Goal: Transaction & Acquisition: Purchase product/service

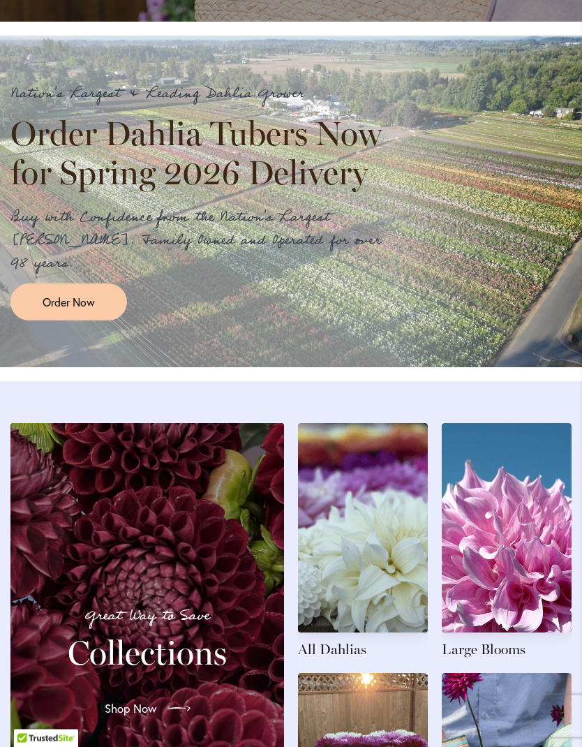
scroll to position [1154, 0]
click at [91, 310] on span "Order Now" at bounding box center [69, 302] width 52 height 16
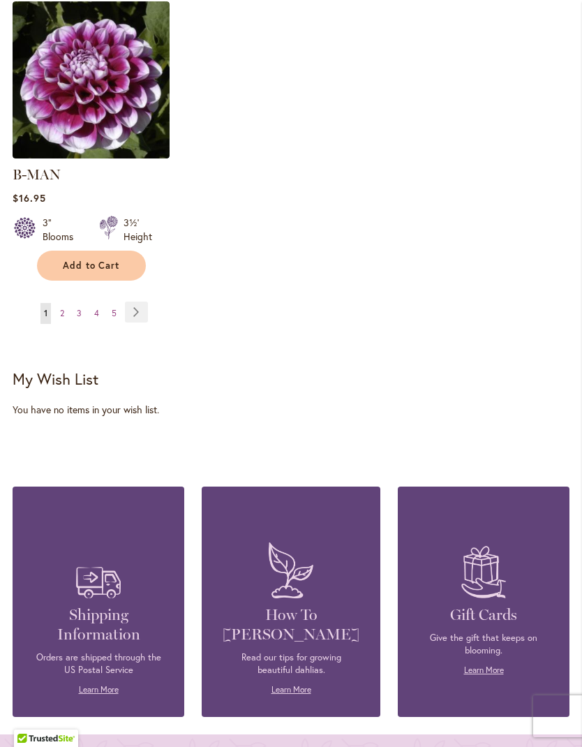
scroll to position [2057, 0]
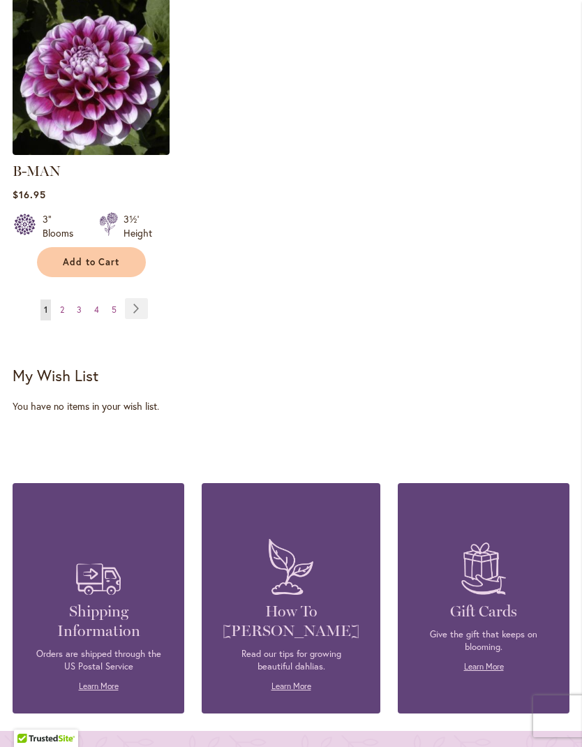
click at [134, 312] on link "Page Next" at bounding box center [136, 308] width 23 height 21
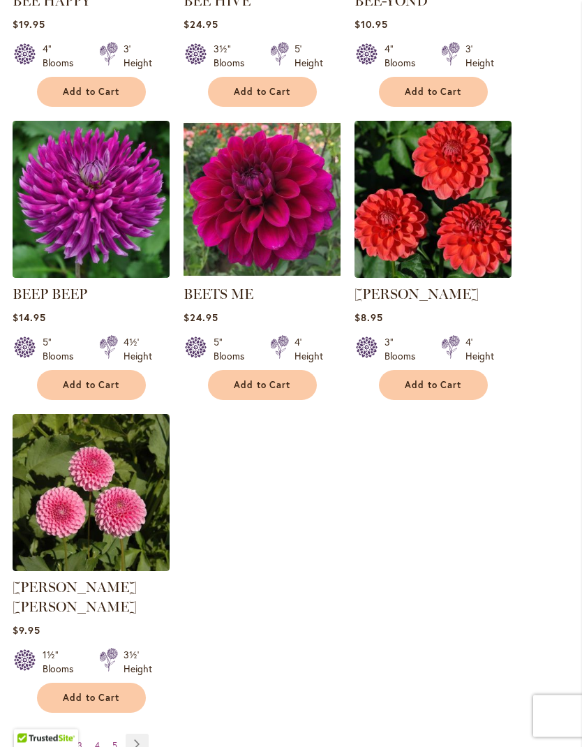
scroll to position [1622, 0]
click at [140, 738] on link "Page Next" at bounding box center [137, 743] width 23 height 21
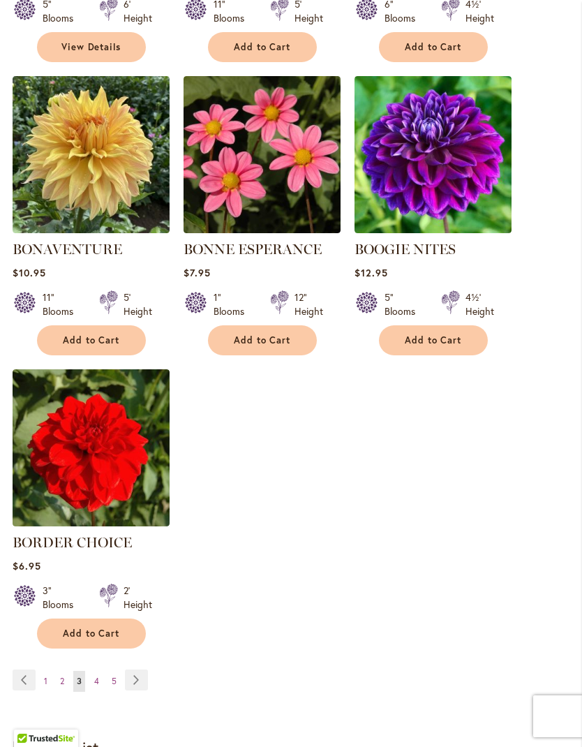
scroll to position [1650, 0]
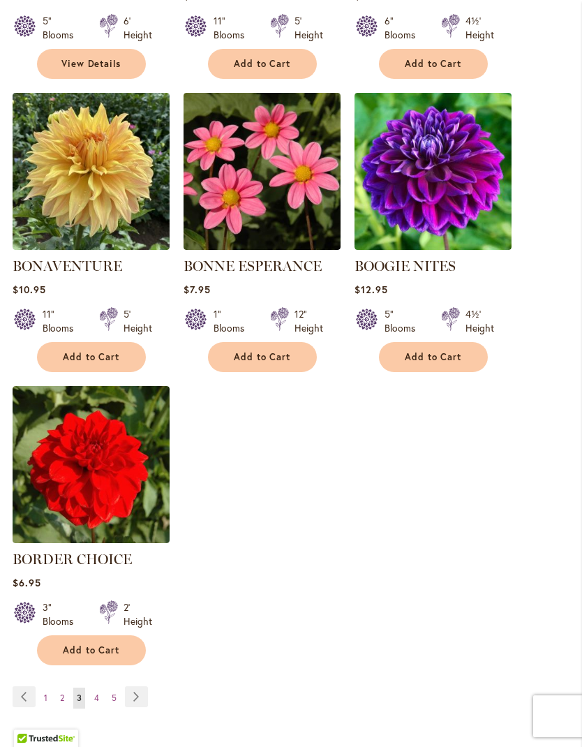
click at [267, 363] on span "Add to Cart" at bounding box center [262, 357] width 57 height 12
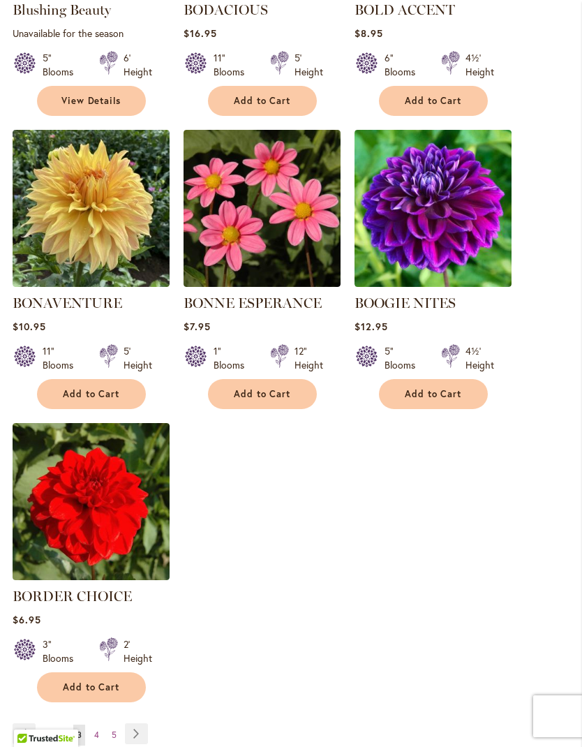
click at [140, 743] on link "Page Next" at bounding box center [136, 733] width 23 height 21
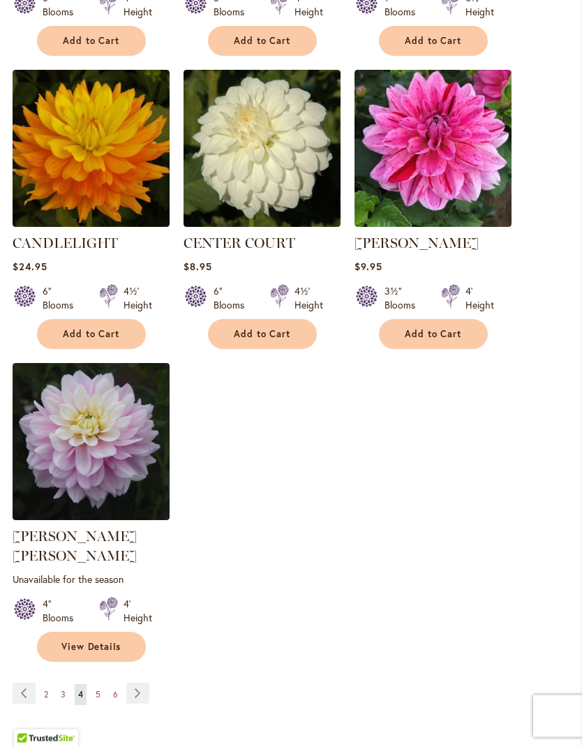
scroll to position [1720, 0]
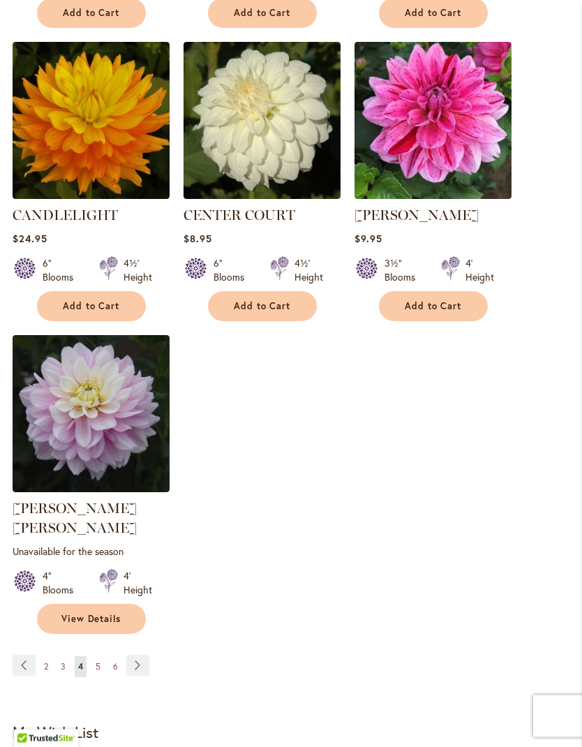
click at [140, 661] on link "Page Next" at bounding box center [137, 665] width 23 height 21
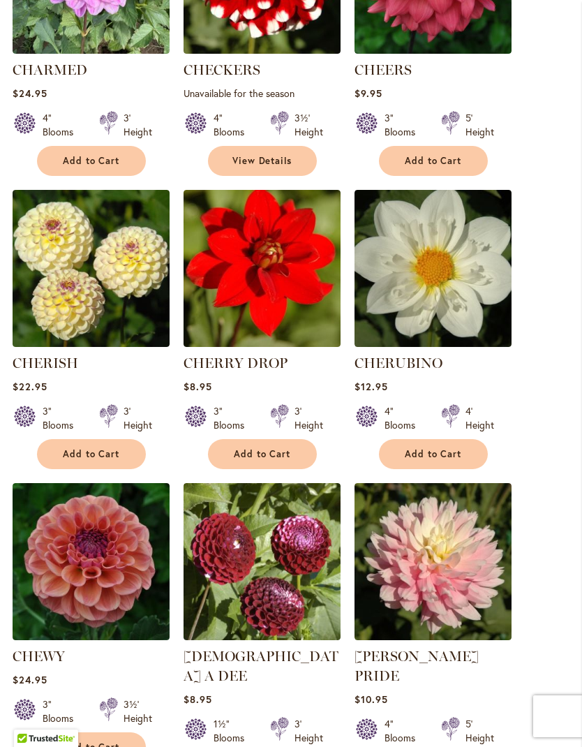
scroll to position [671, 0]
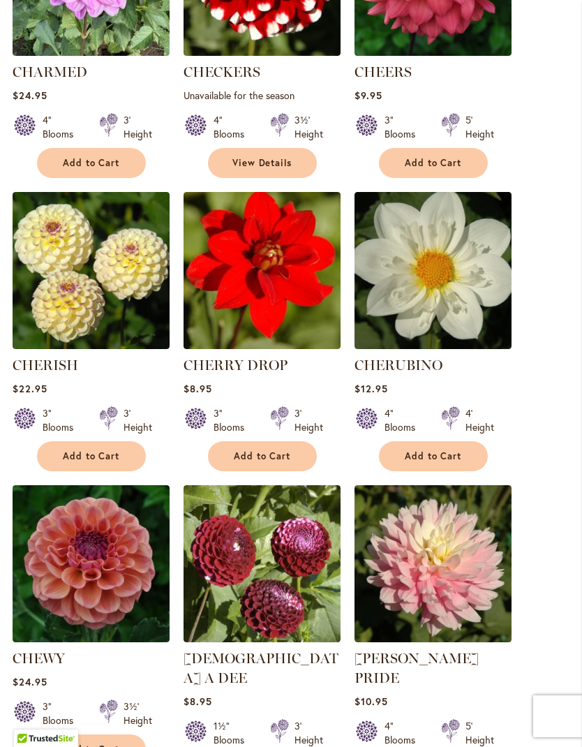
click at [275, 462] on span "Add to Cart" at bounding box center [262, 456] width 57 height 12
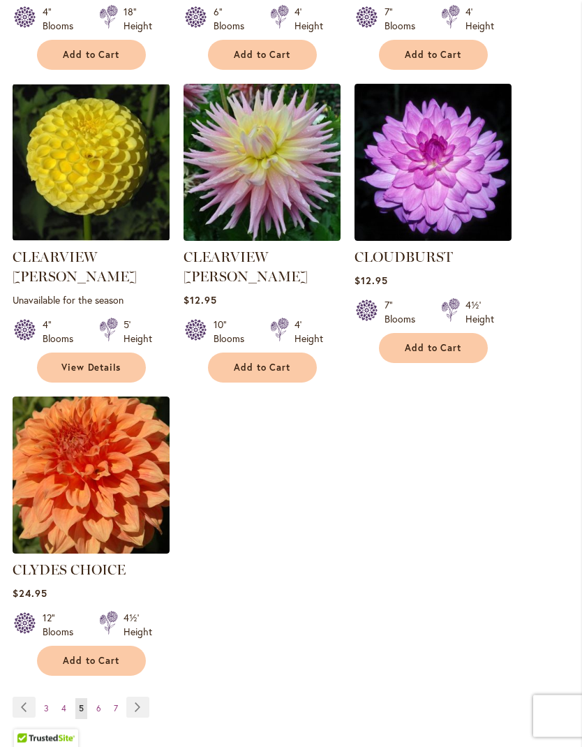
scroll to position [1715, 0]
click at [140, 696] on link "Page Next" at bounding box center [137, 706] width 23 height 21
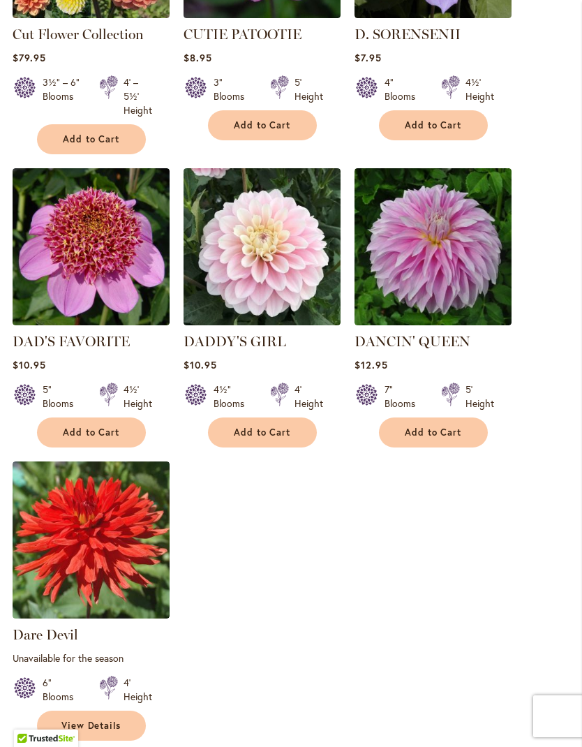
scroll to position [1632, 0]
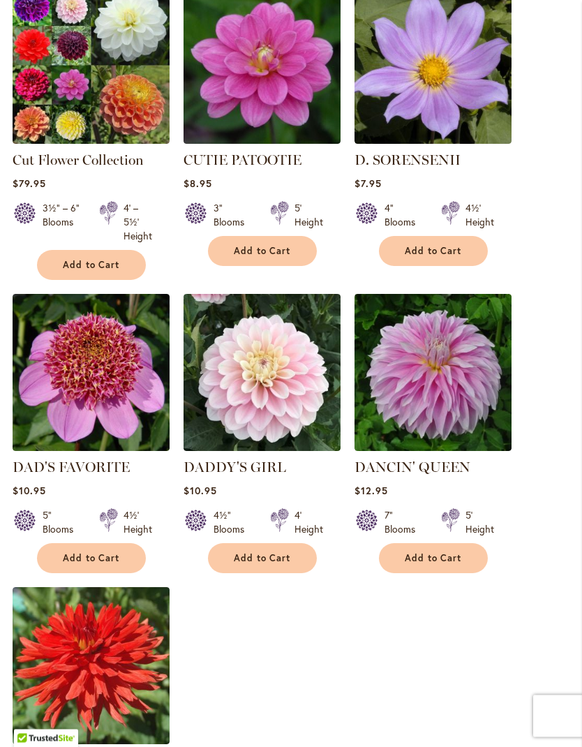
click at [274, 553] on span "Add to Cart" at bounding box center [262, 559] width 57 height 12
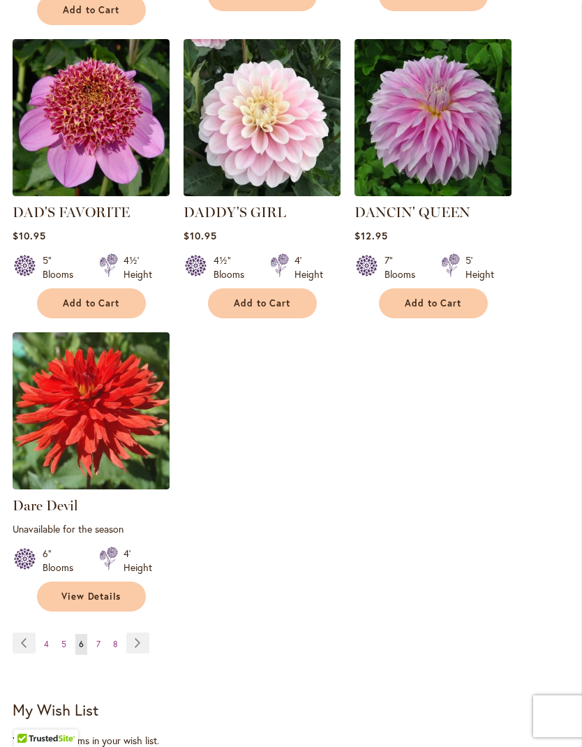
scroll to position [1801, 0]
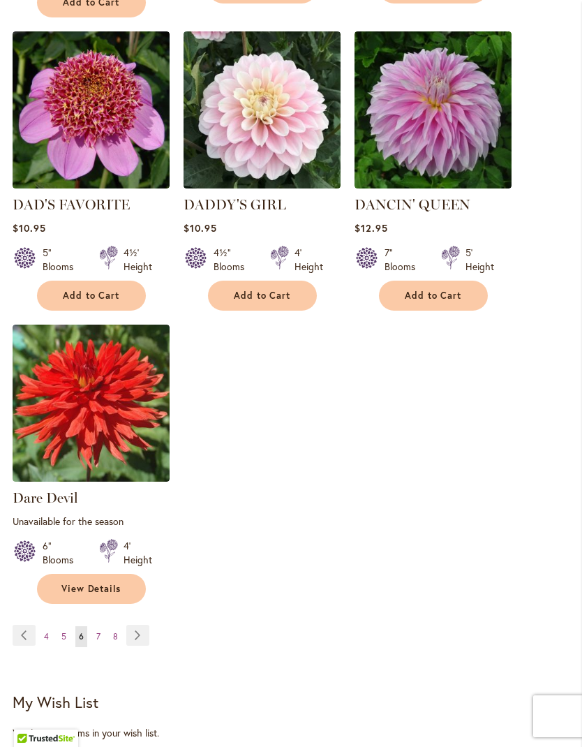
click at [131, 636] on link "Page Next" at bounding box center [137, 635] width 23 height 21
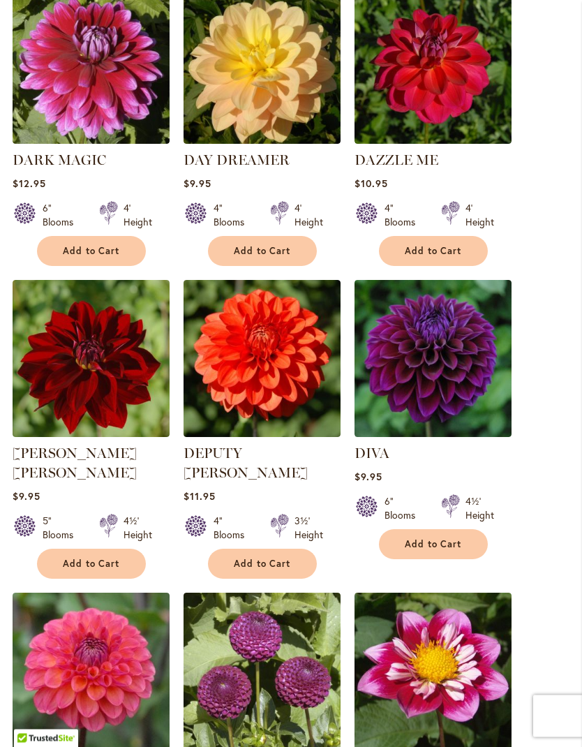
scroll to position [583, 0]
click at [267, 558] on span "Add to Cart" at bounding box center [262, 564] width 57 height 12
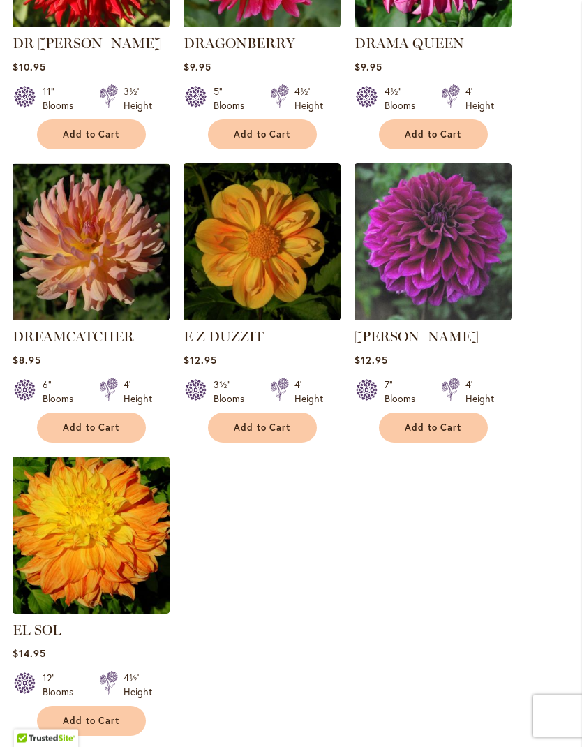
scroll to position [1636, 0]
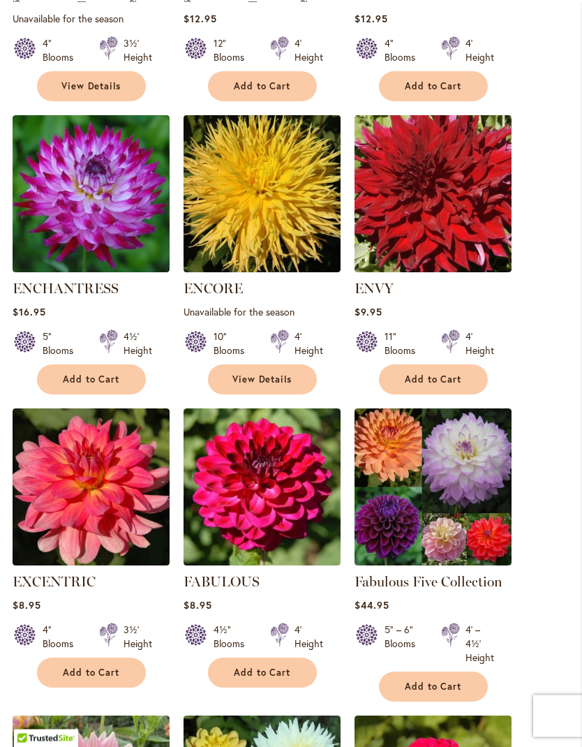
scroll to position [757, 0]
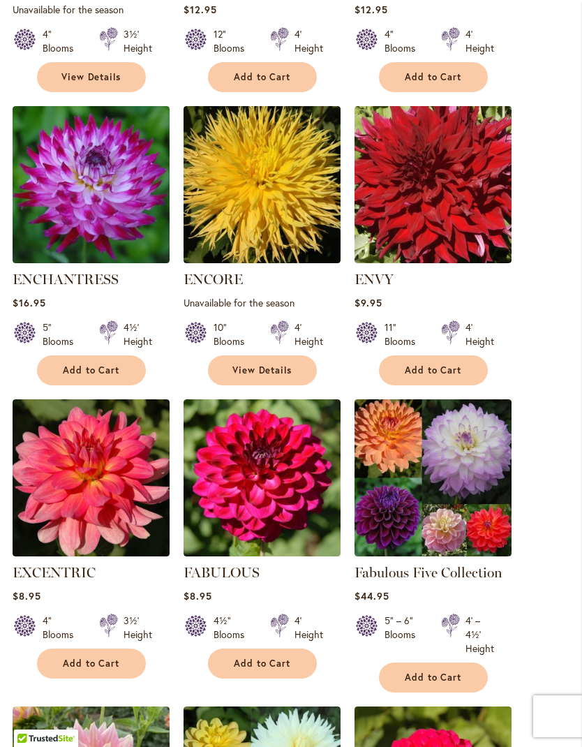
click at [107, 669] on span "Add to Cart" at bounding box center [91, 663] width 57 height 12
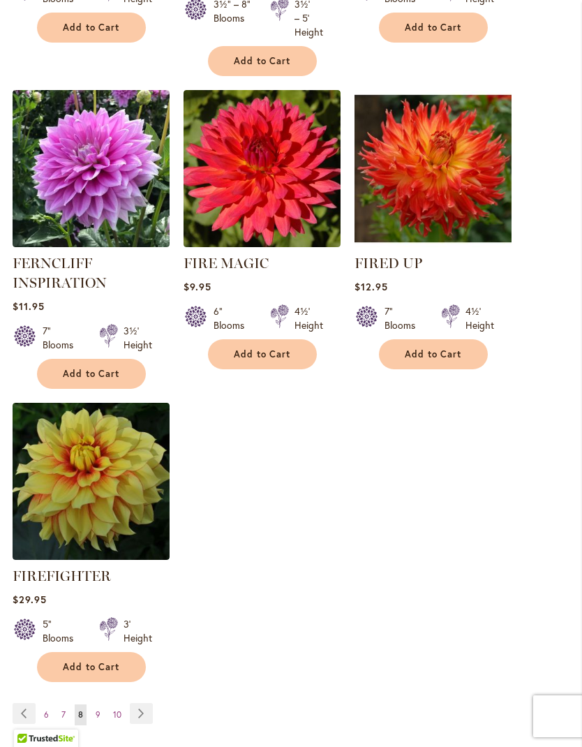
scroll to position [1764, 0]
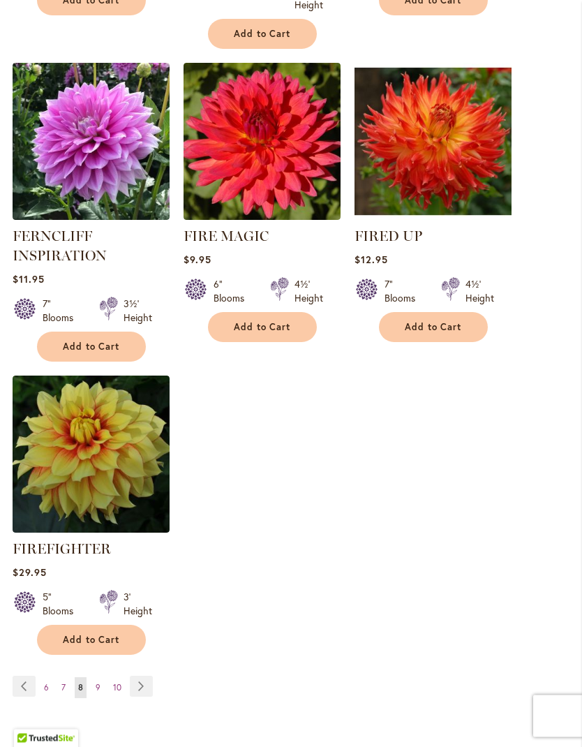
click at [137, 697] on link "Page Next" at bounding box center [141, 686] width 23 height 21
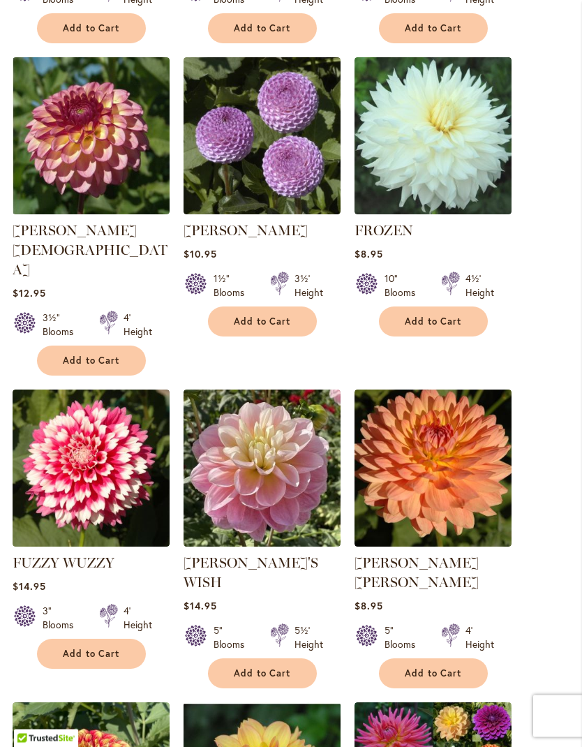
scroll to position [1099, 0]
click at [93, 639] on button "Add to Cart" at bounding box center [91, 654] width 109 height 30
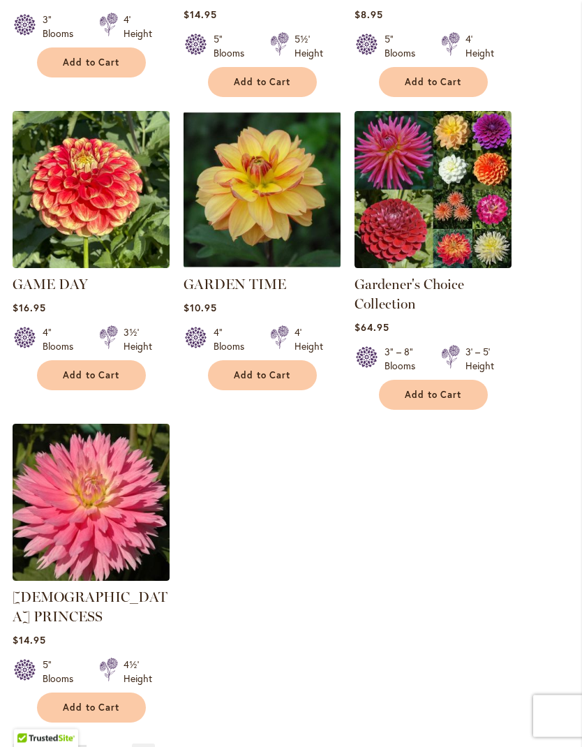
scroll to position [1729, 0]
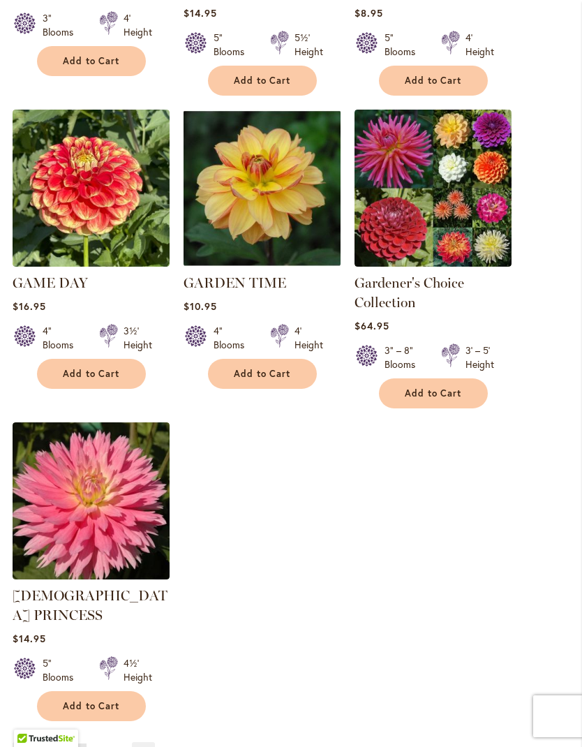
click at [143, 742] on link "Page Next" at bounding box center [143, 752] width 23 height 21
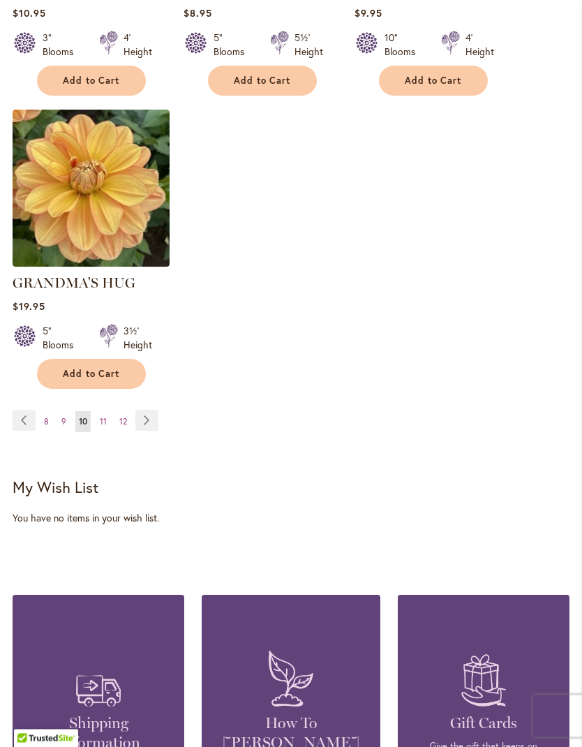
scroll to position [1945, 0]
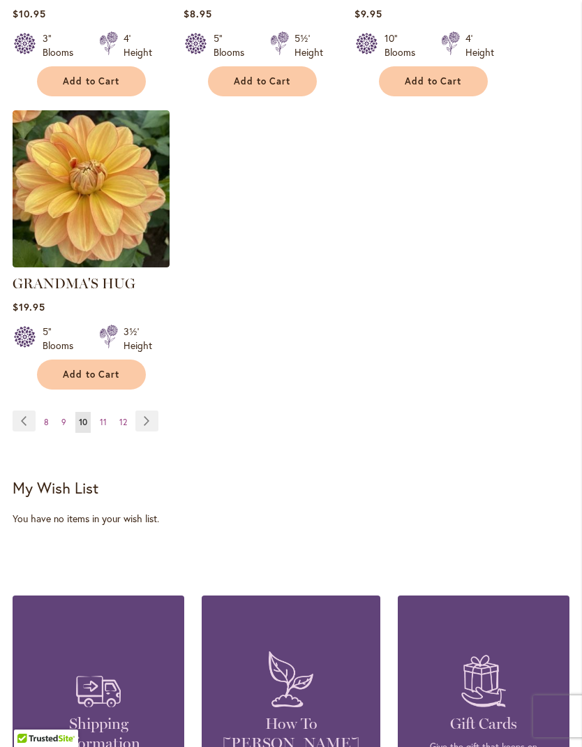
click at [155, 422] on link "Page Next" at bounding box center [146, 420] width 23 height 21
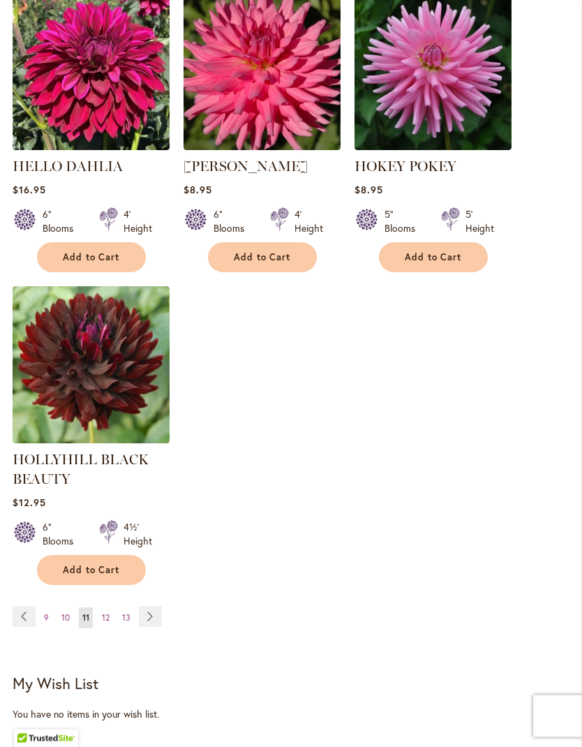
scroll to position [1803, 0]
click at [153, 627] on link "Page Next" at bounding box center [150, 616] width 23 height 21
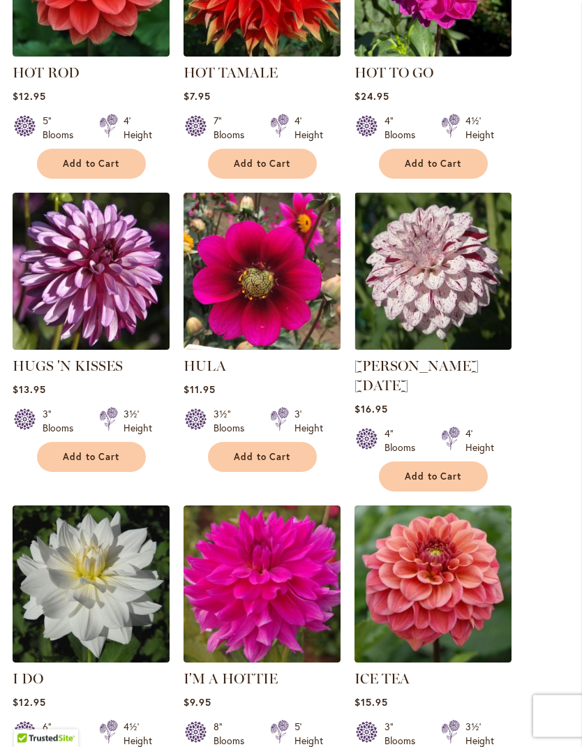
scroll to position [1258, 0]
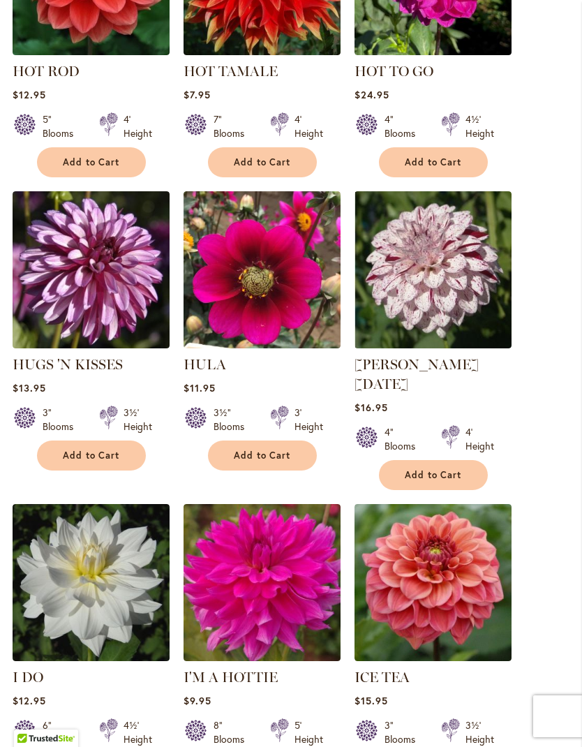
click at [207, 371] on link "HULA" at bounding box center [205, 364] width 43 height 17
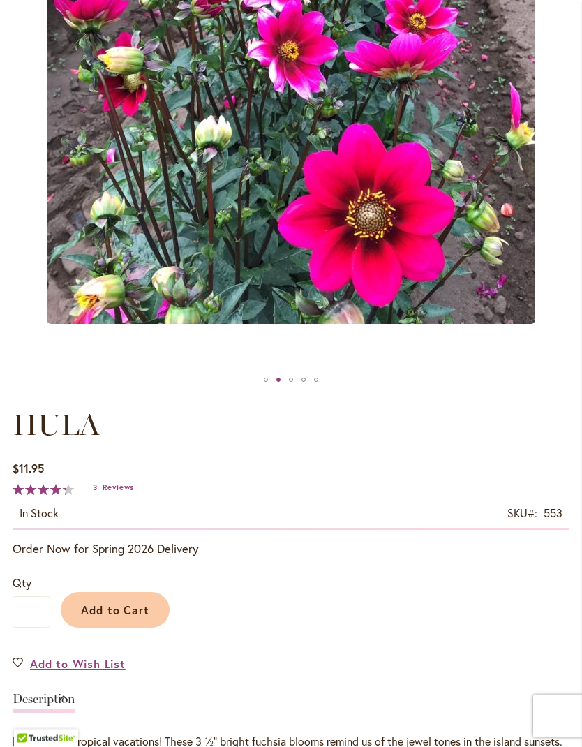
scroll to position [394, 0]
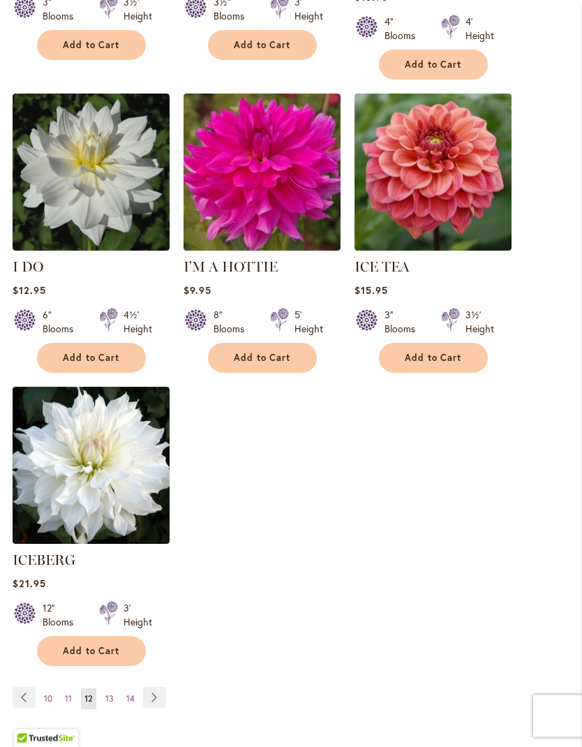
scroll to position [1669, 0]
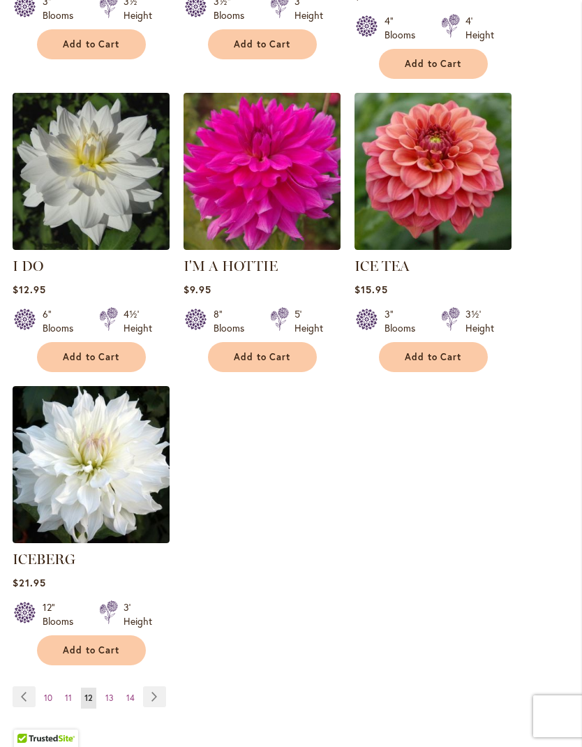
click at [148, 695] on link "Page Next" at bounding box center [154, 696] width 23 height 21
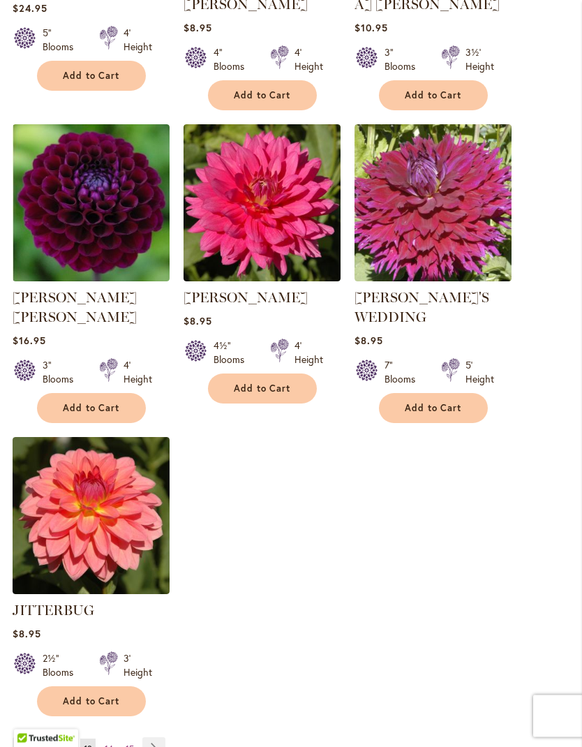
scroll to position [1652, 0]
click at [145, 737] on link "Page Next" at bounding box center [153, 747] width 23 height 21
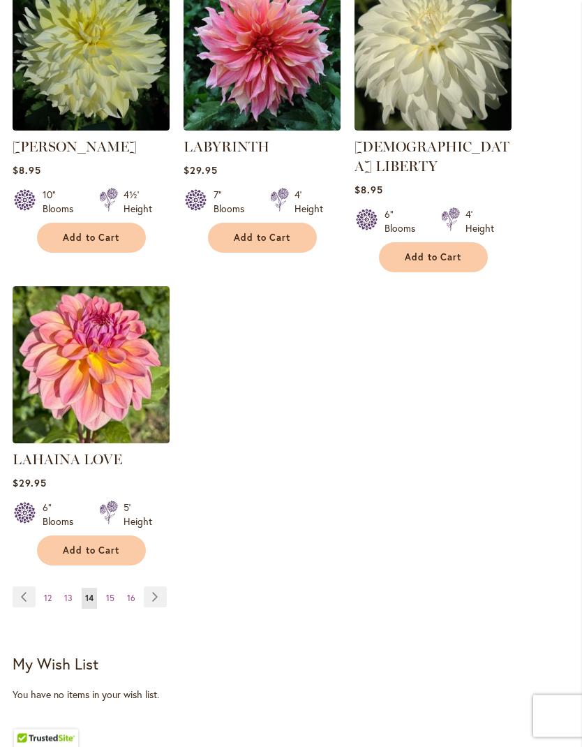
scroll to position [1769, 0]
click at [68, 595] on span "13" at bounding box center [68, 598] width 8 height 10
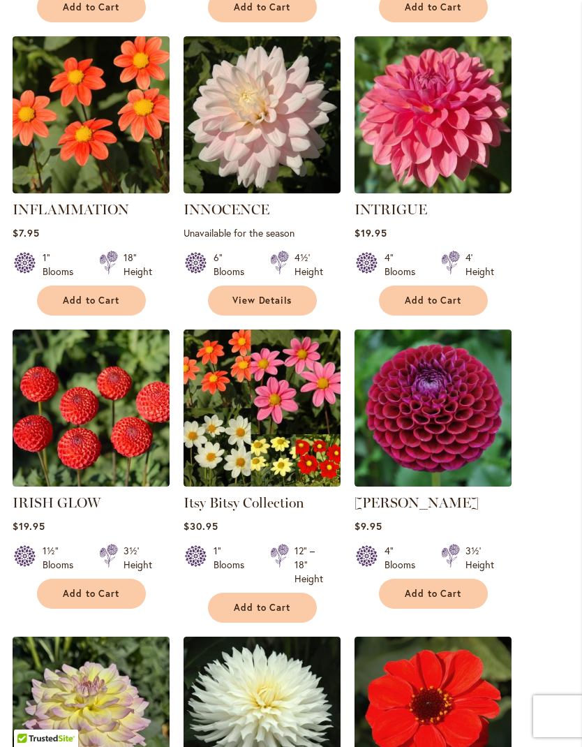
scroll to position [830, 0]
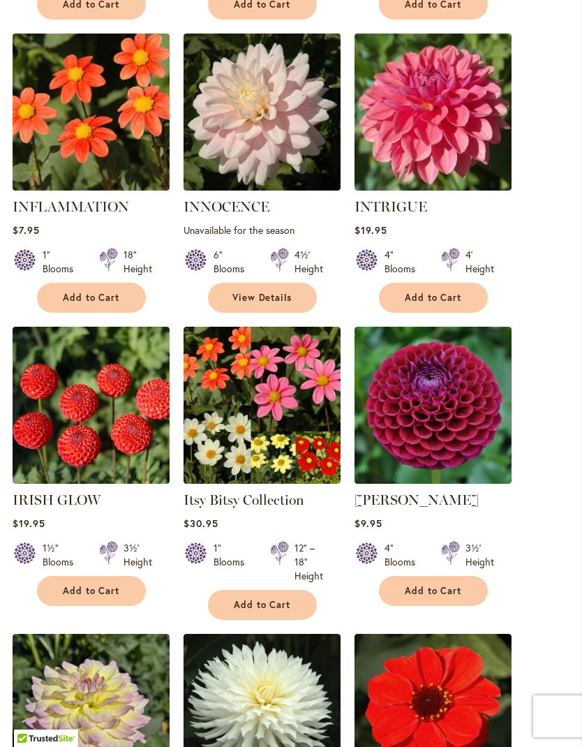
click at [232, 508] on link "Itsy Bitsy Collection" at bounding box center [244, 499] width 121 height 17
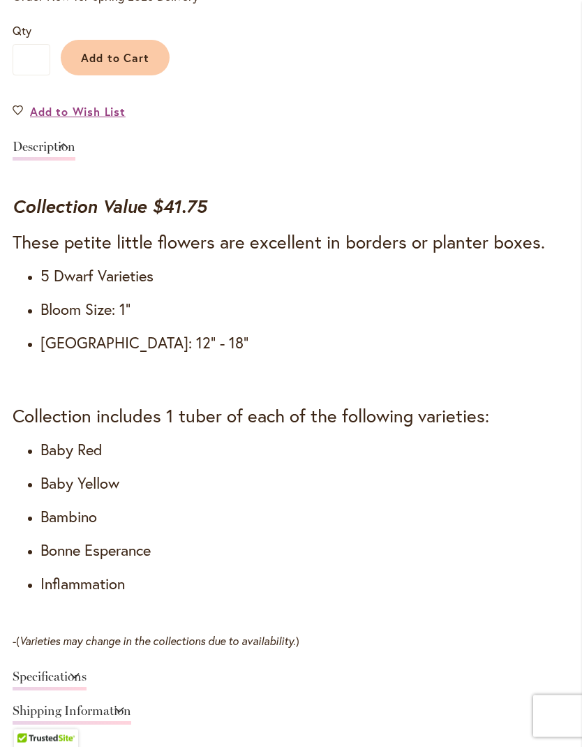
scroll to position [947, 0]
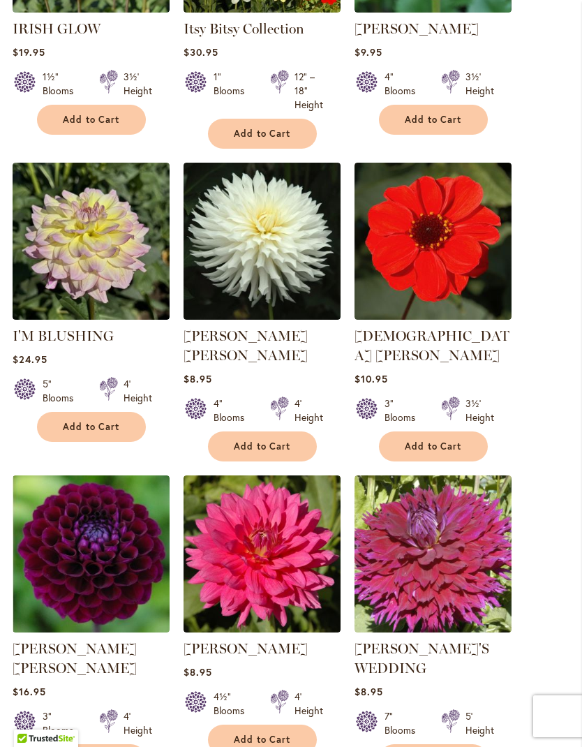
scroll to position [1302, 0]
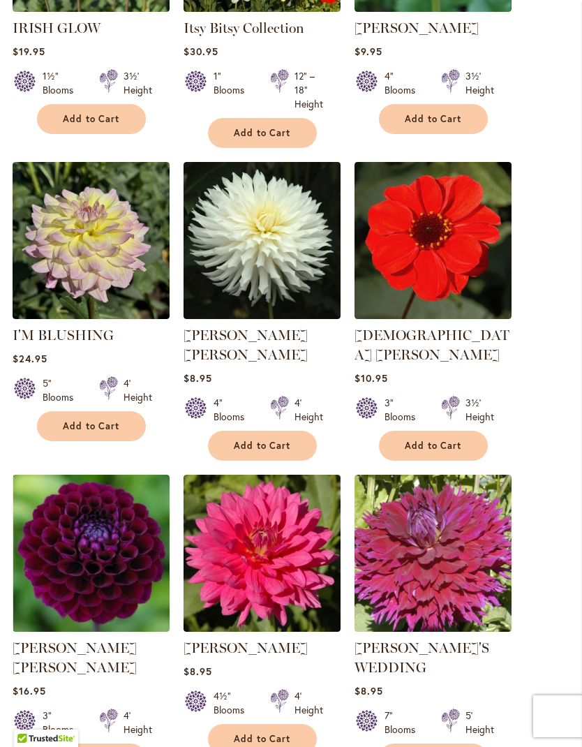
click at [450, 355] on link "[DEMOGRAPHIC_DATA] [PERSON_NAME]" at bounding box center [432, 345] width 155 height 36
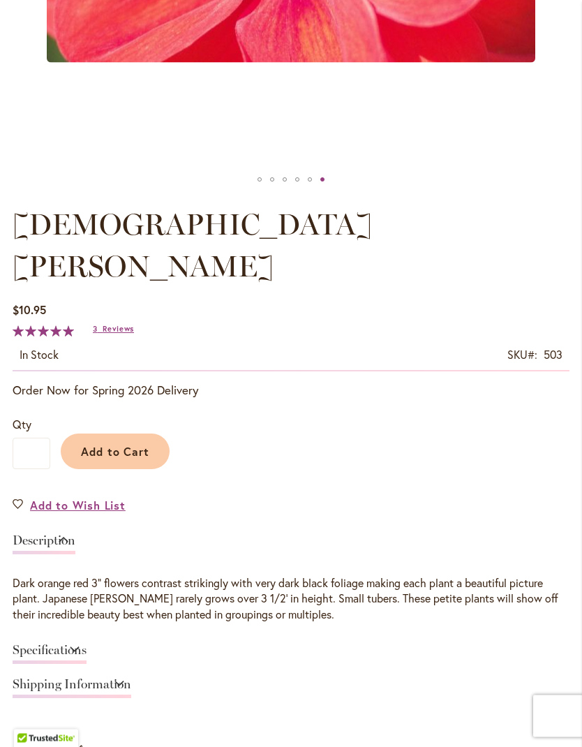
scroll to position [595, 0]
click at [137, 443] on span "Add to Cart" at bounding box center [115, 450] width 69 height 15
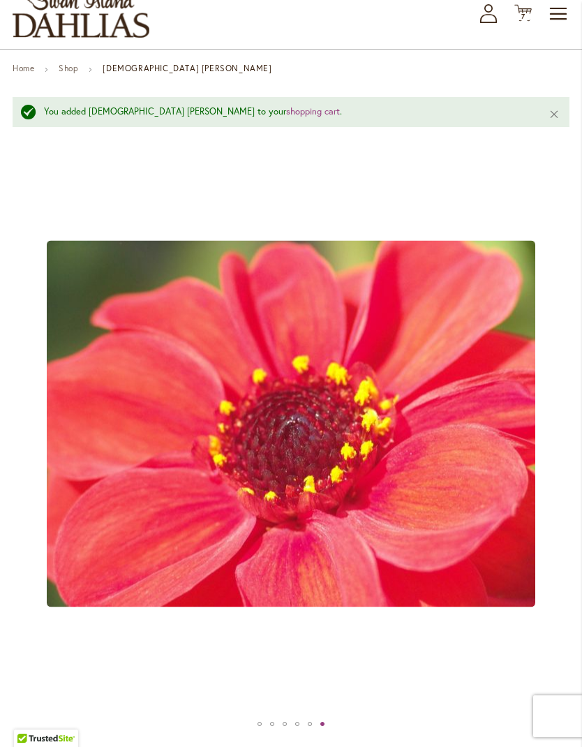
scroll to position [89, 0]
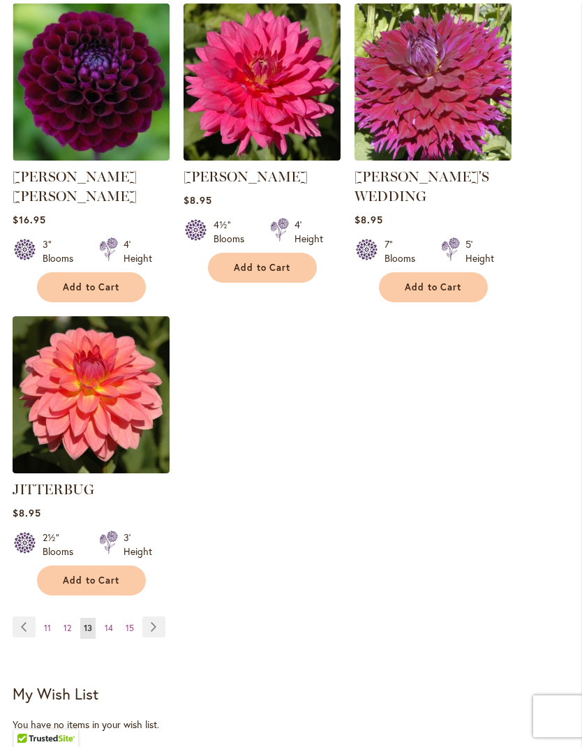
scroll to position [1787, 0]
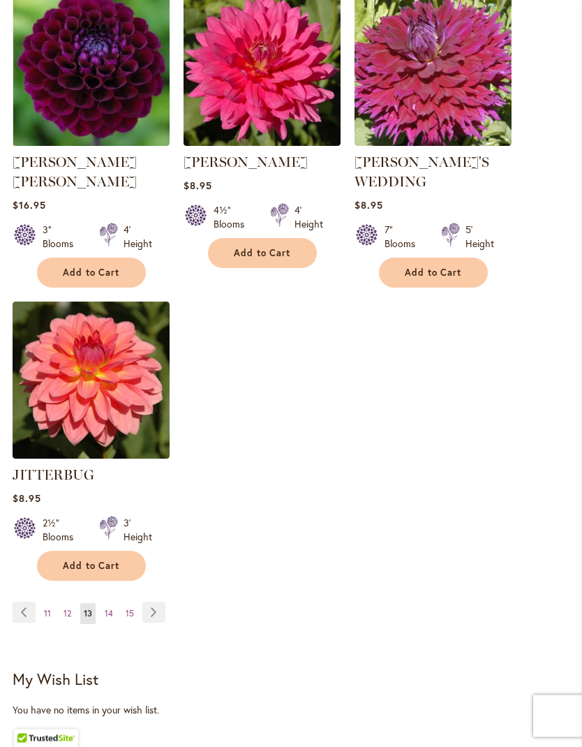
click at [158, 602] on link "Page Next" at bounding box center [153, 612] width 23 height 21
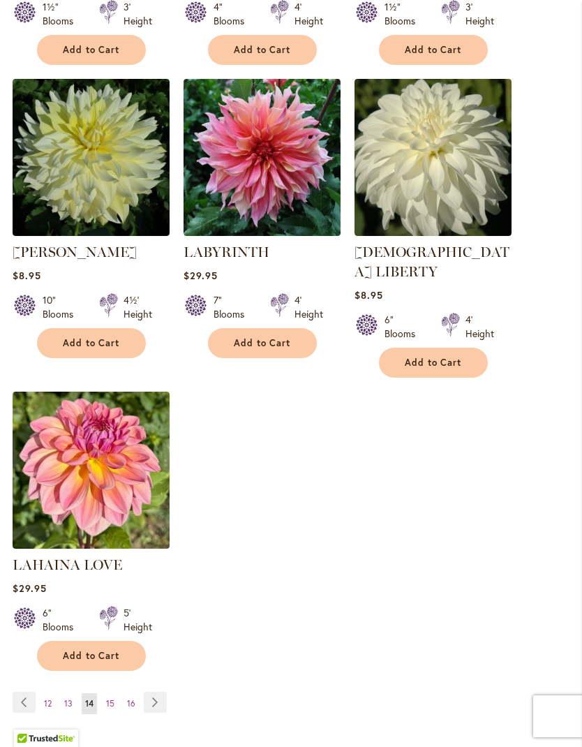
scroll to position [1665, 0]
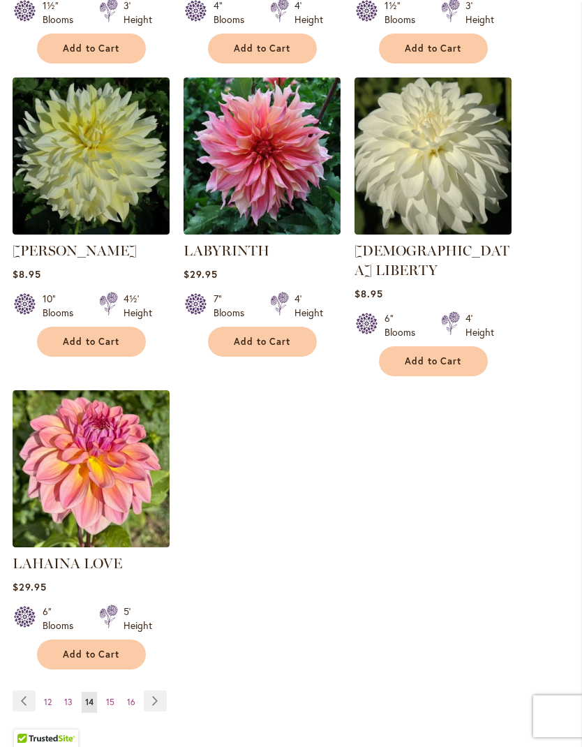
click at [165, 694] on link "Page Next" at bounding box center [155, 700] width 23 height 21
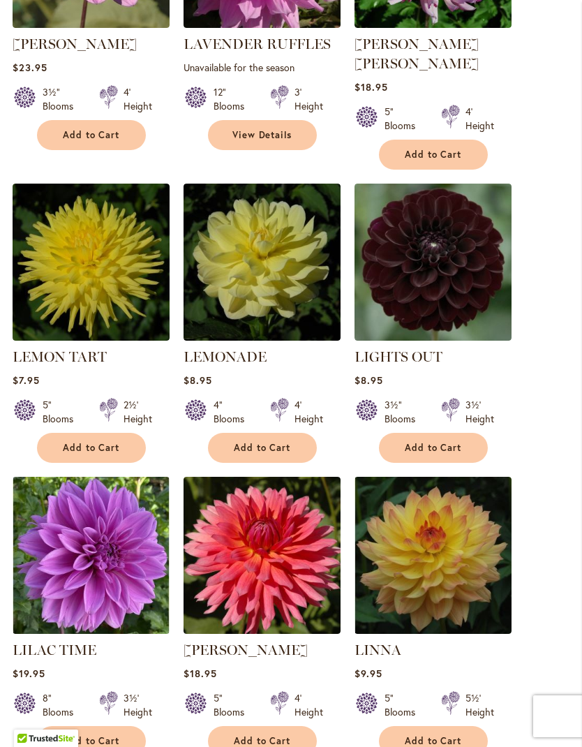
scroll to position [709, 0]
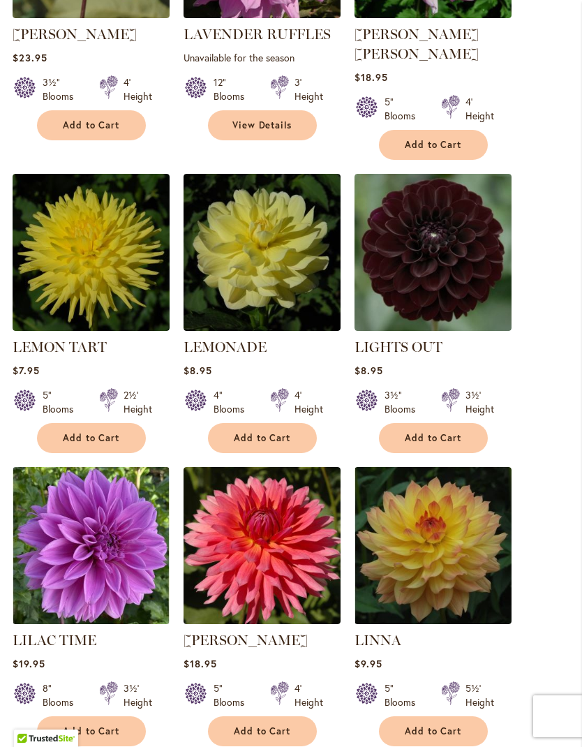
click at [426, 433] on span "Add to Cart" at bounding box center [433, 438] width 57 height 12
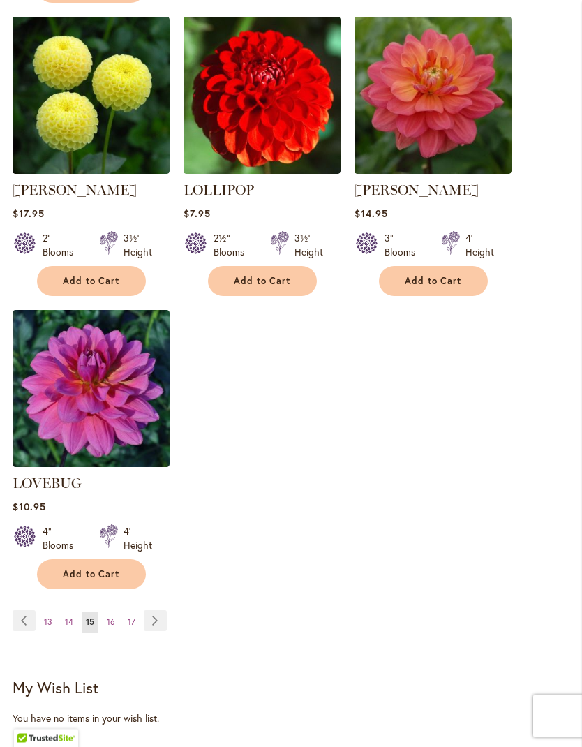
scroll to position [1802, 0]
click at [155, 610] on link "Page Next" at bounding box center [155, 620] width 23 height 21
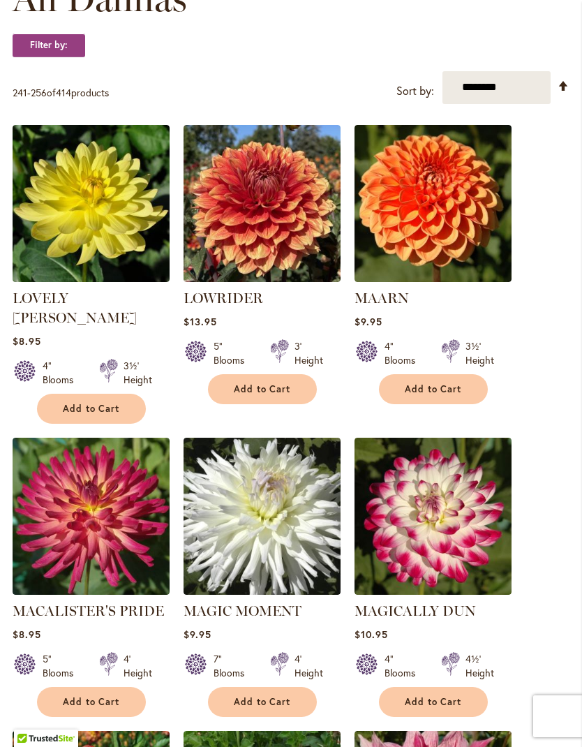
scroll to position [445, 0]
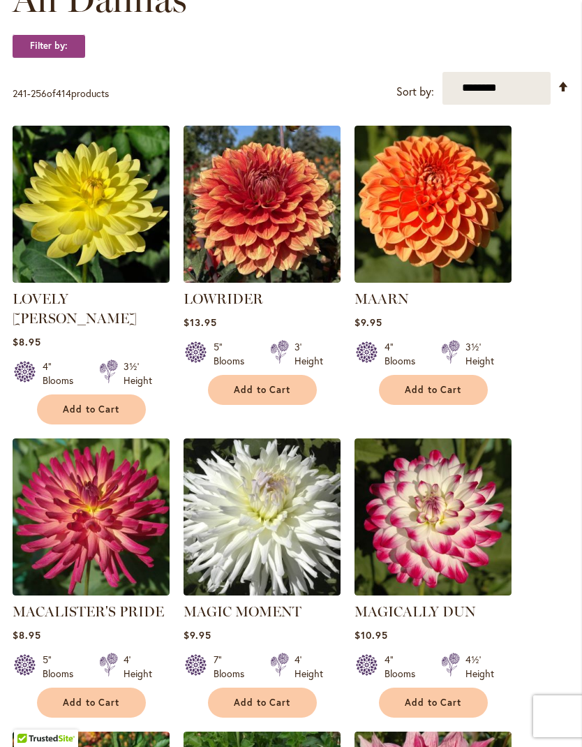
click at [424, 396] on span "Add to Cart" at bounding box center [433, 390] width 57 height 12
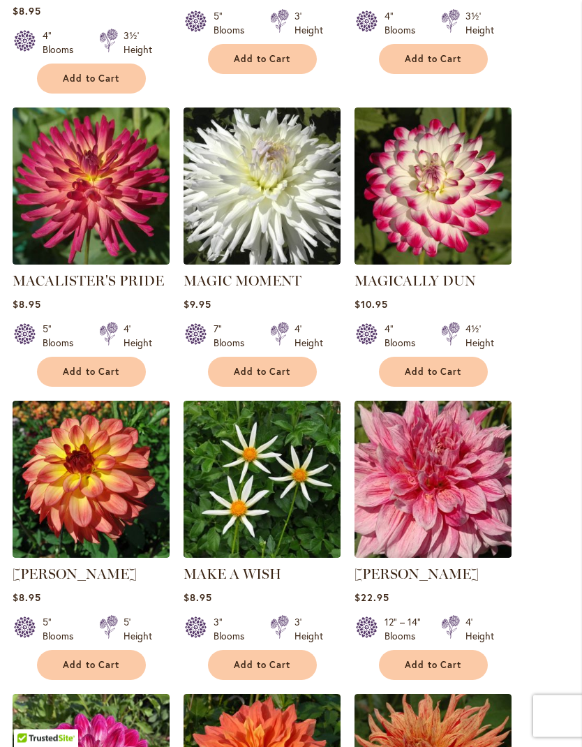
scroll to position [812, 0]
click at [95, 659] on span "Add to Cart" at bounding box center [91, 665] width 57 height 12
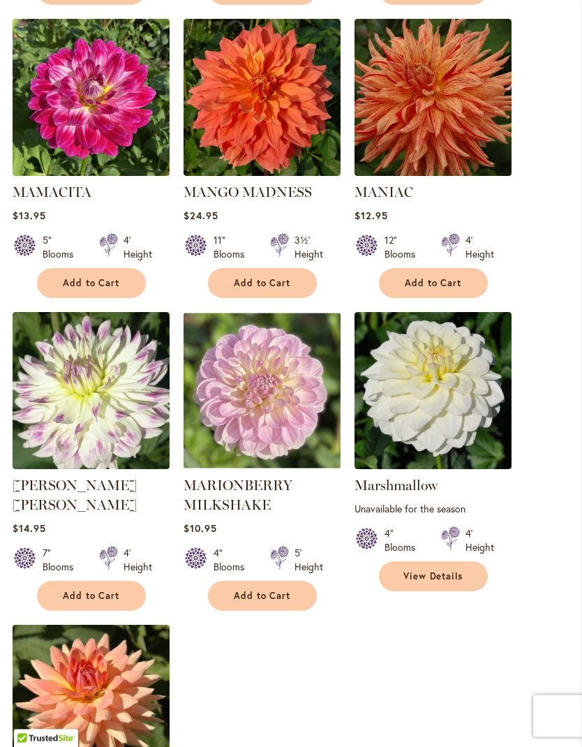
scroll to position [1487, 0]
click at [265, 592] on span "Add to Cart" at bounding box center [262, 596] width 57 height 12
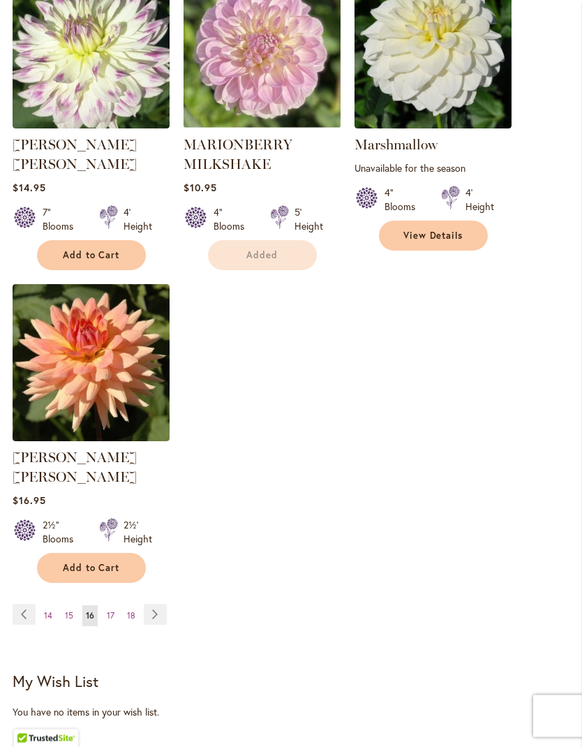
scroll to position [1828, 0]
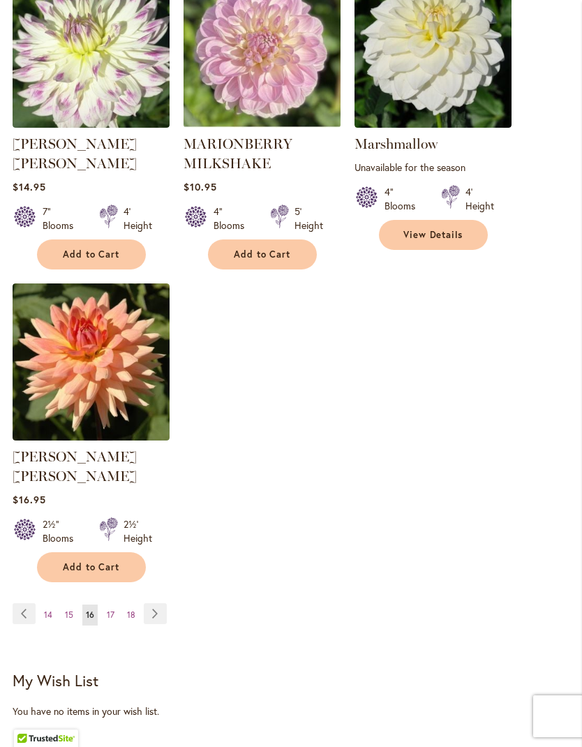
click at [156, 603] on link "Page Next" at bounding box center [155, 613] width 23 height 21
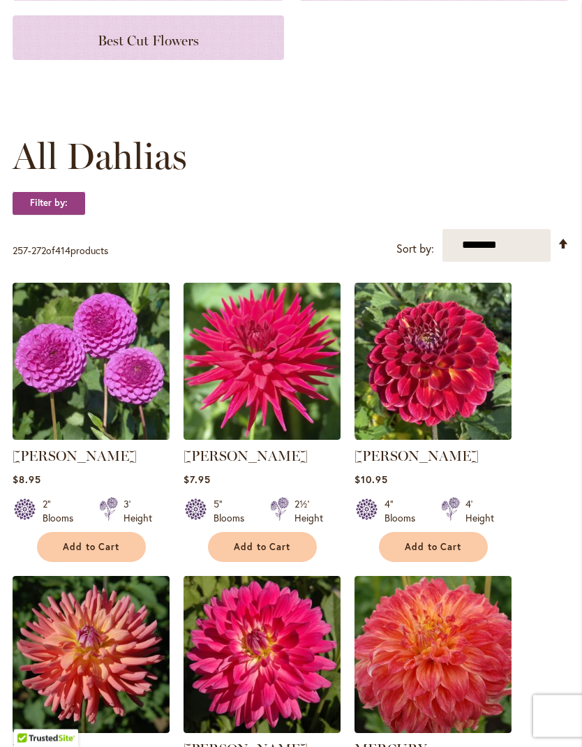
scroll to position [289, 0]
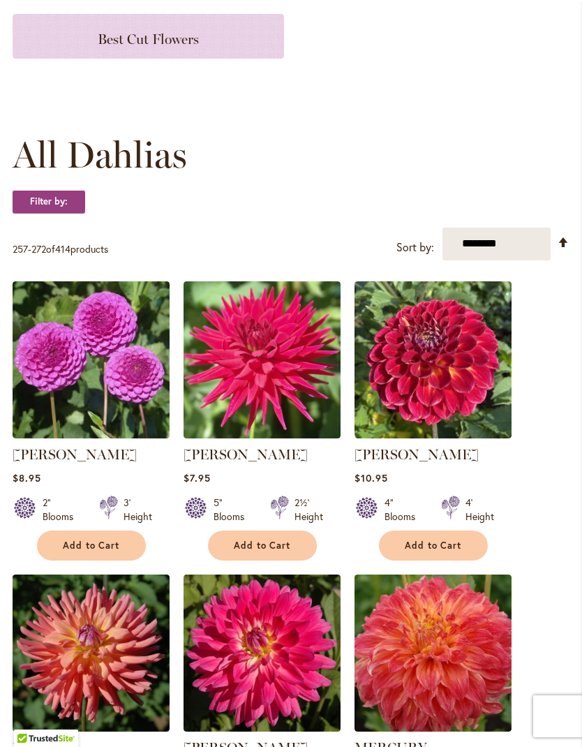
click at [110, 560] on button "Add to Cart" at bounding box center [91, 545] width 109 height 30
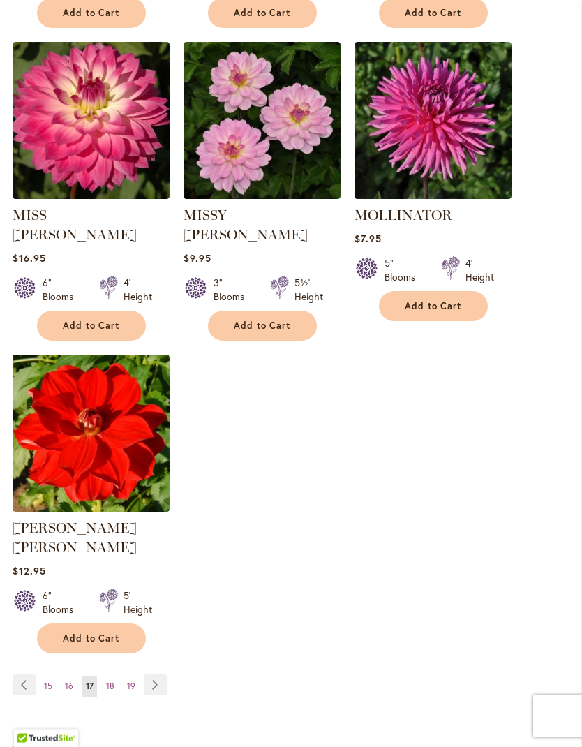
scroll to position [1739, 0]
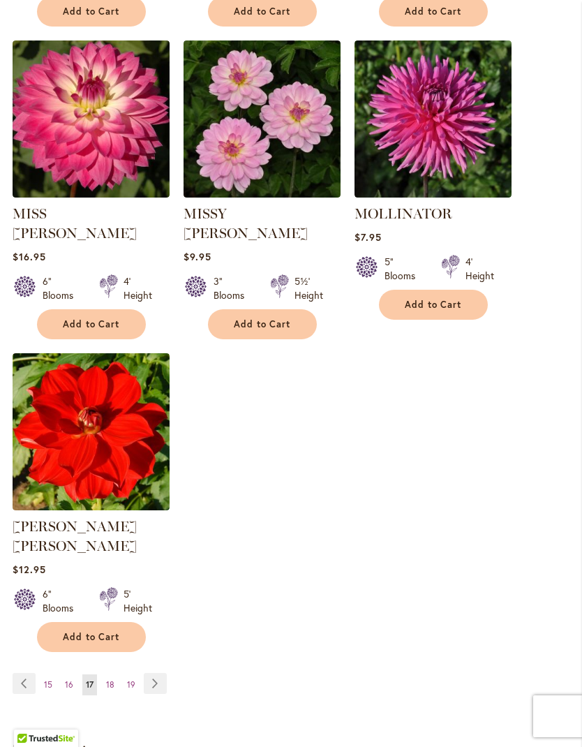
click at [150, 673] on link "Page Next" at bounding box center [155, 683] width 23 height 21
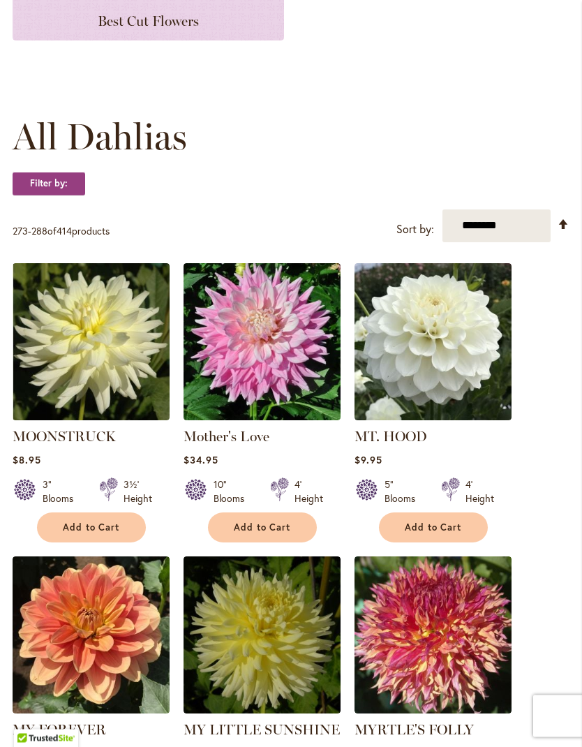
scroll to position [307, 0]
click at [433, 533] on span "Add to Cart" at bounding box center [433, 527] width 57 height 12
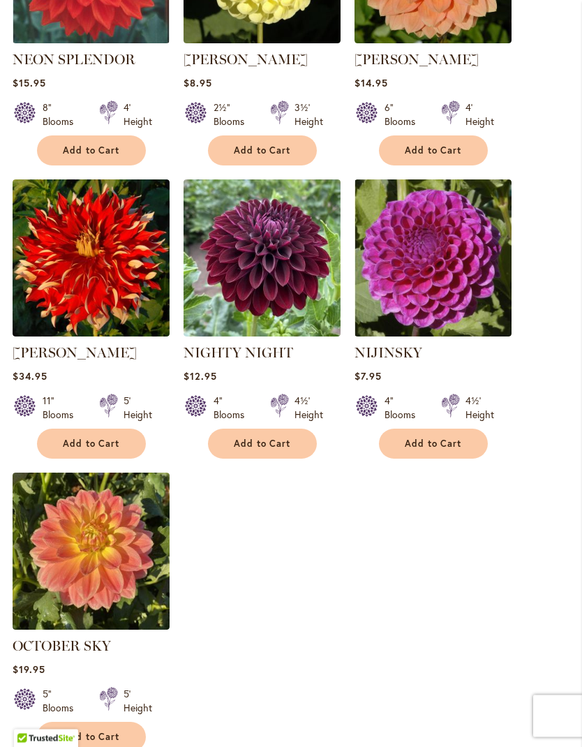
scroll to position [1701, 0]
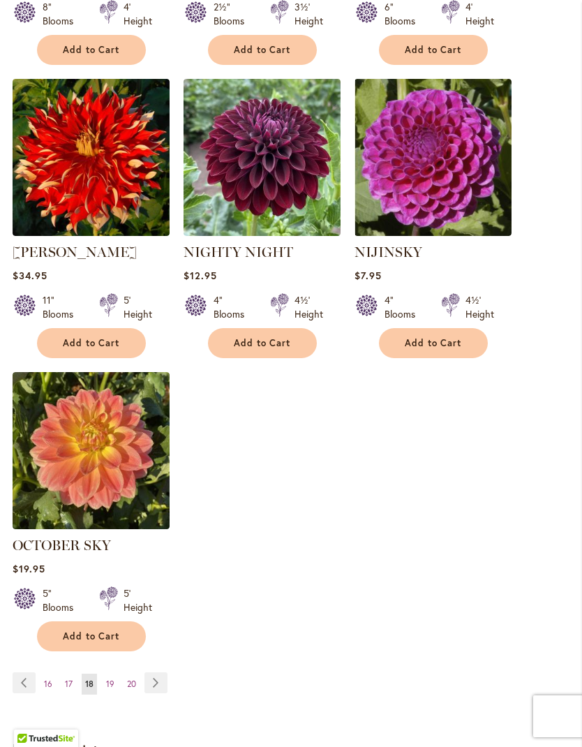
click at [145, 693] on link "Page Next" at bounding box center [155, 682] width 23 height 21
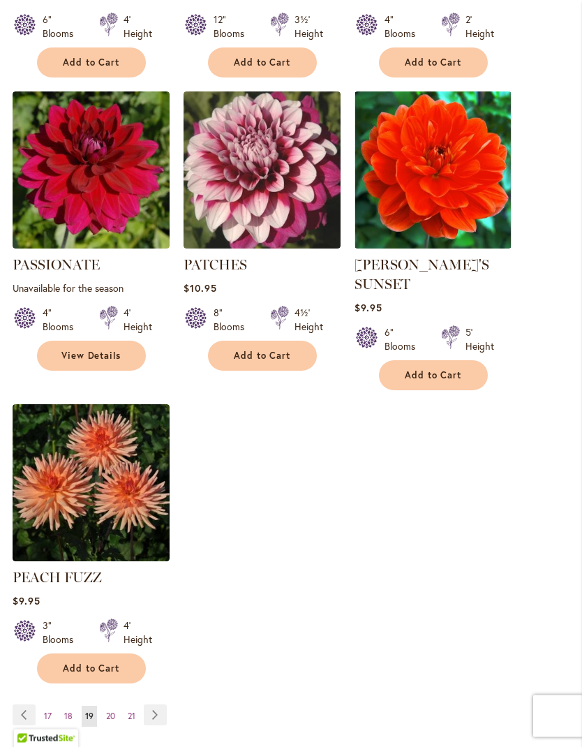
scroll to position [1731, 0]
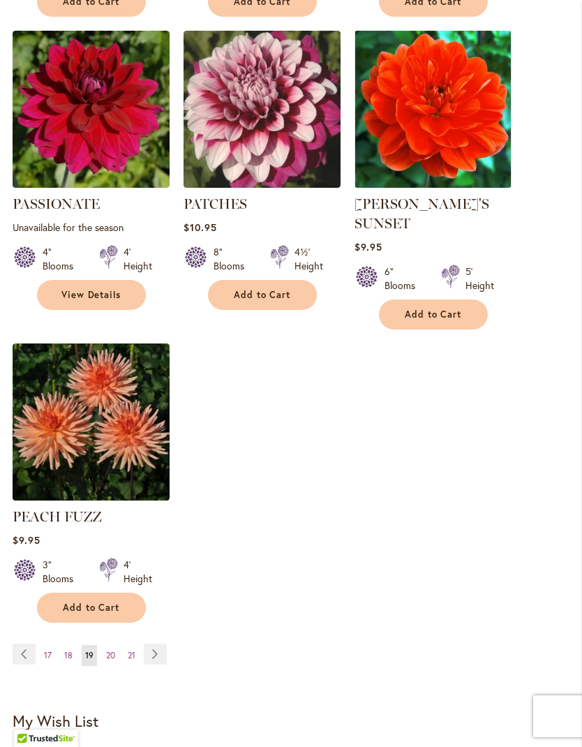
click at [114, 651] on span "20" at bounding box center [110, 655] width 9 height 10
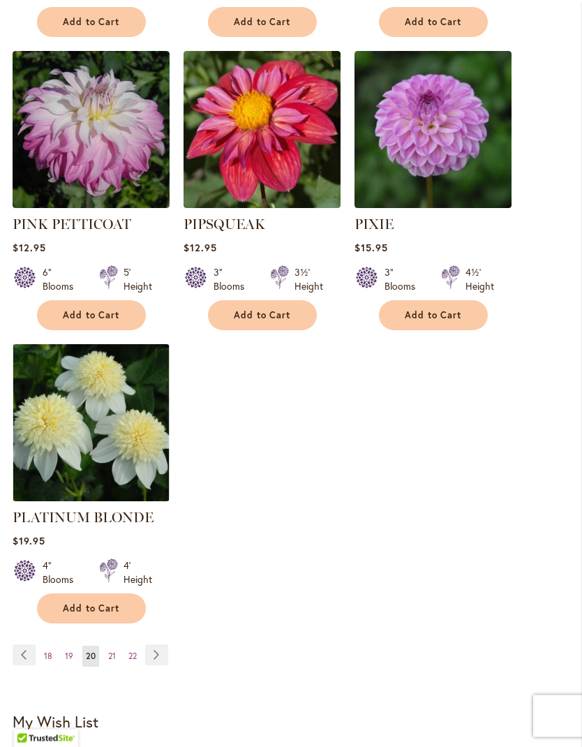
scroll to position [1750, 0]
click at [103, 644] on ul "Page Previous Page 18 Page 19 You're currently reading page 20 Page 21 Page 22 …" at bounding box center [93, 655] width 161 height 22
click at [112, 650] on span "21" at bounding box center [112, 655] width 8 height 10
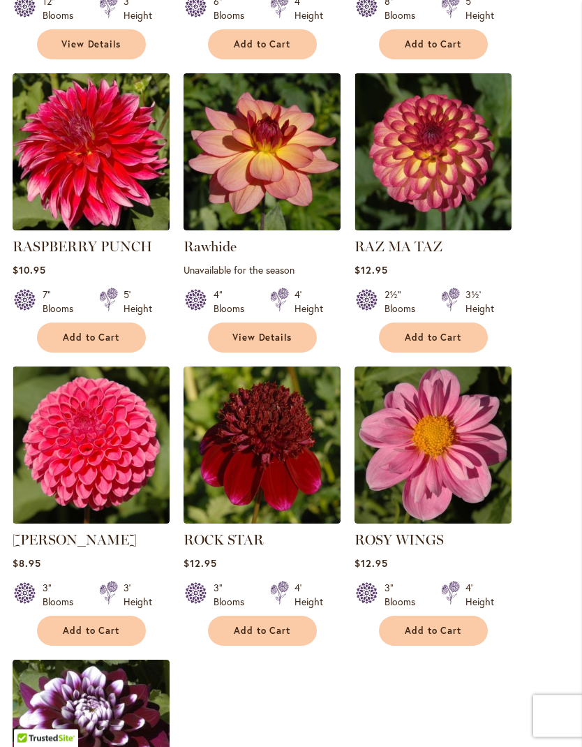
scroll to position [1396, 0]
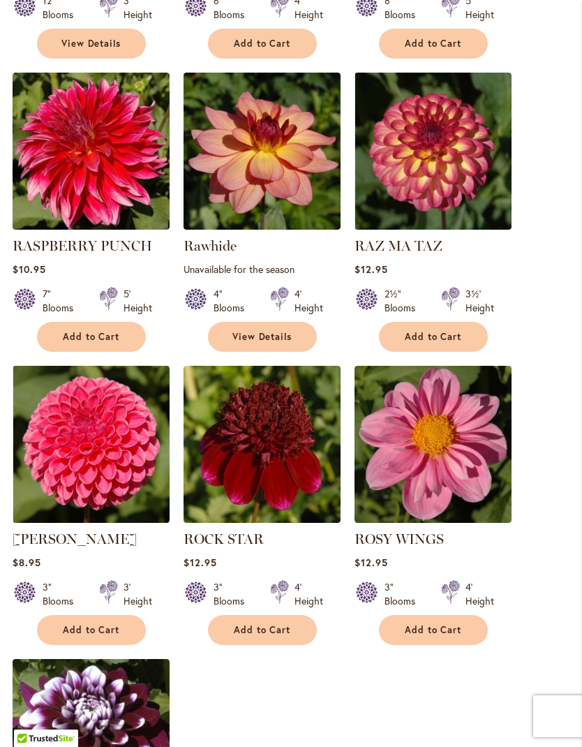
click at [112, 636] on span "Add to Cart" at bounding box center [91, 630] width 57 height 12
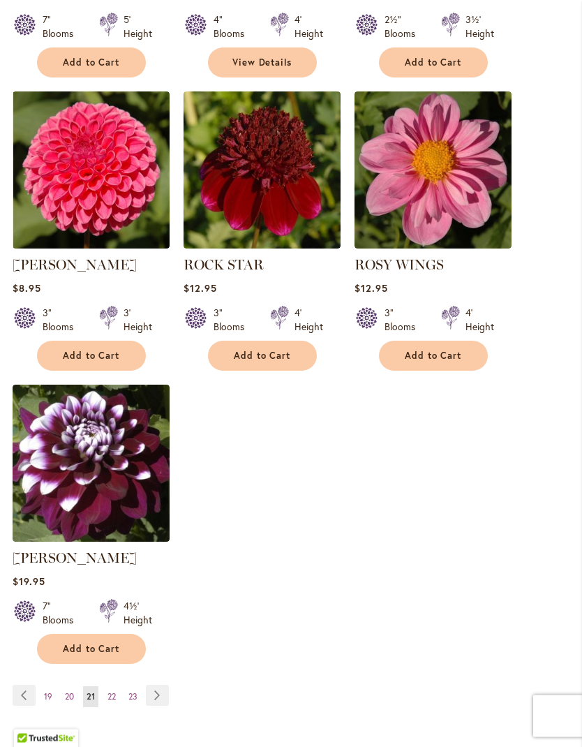
scroll to position [1708, 0]
click at [112, 701] on span "22" at bounding box center [111, 696] width 8 height 10
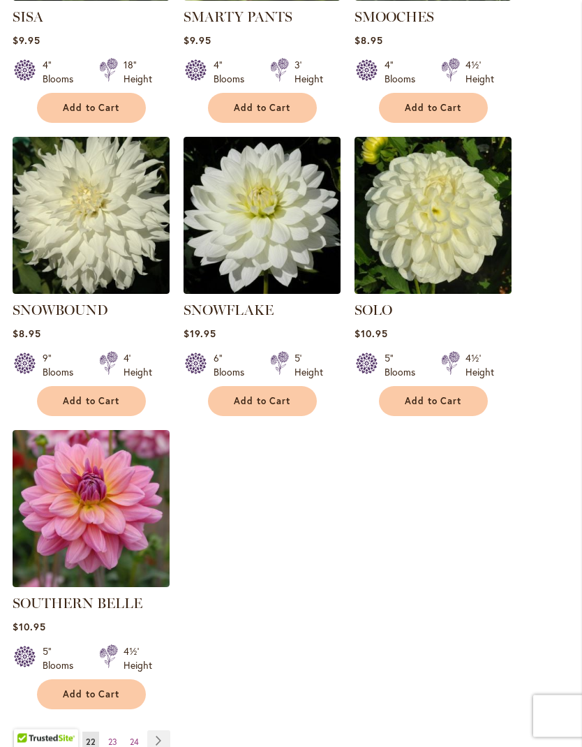
scroll to position [1625, 0]
click at [112, 737] on span "23" at bounding box center [112, 741] width 9 height 10
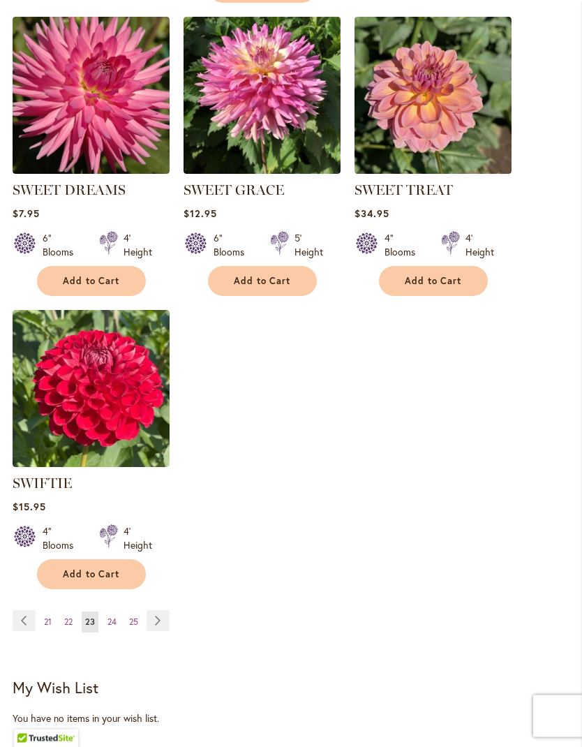
scroll to position [1745, 0]
click at [114, 627] on span "24" at bounding box center [111, 621] width 9 height 10
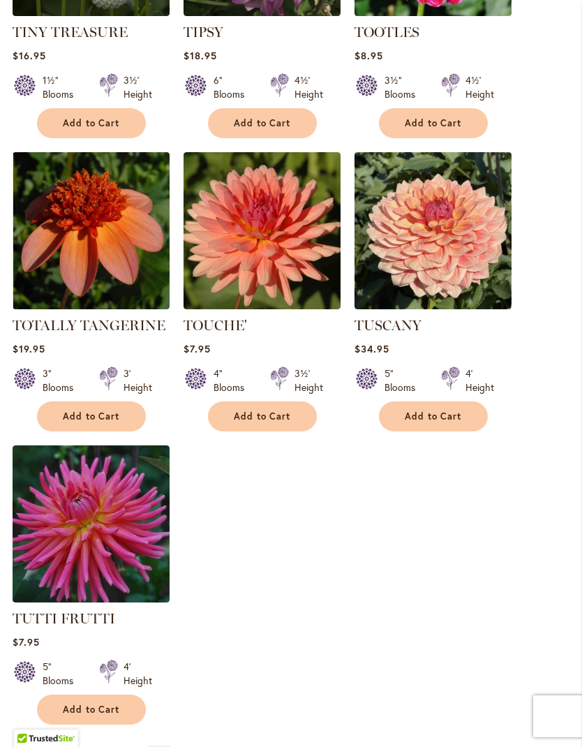
scroll to position [1615, 0]
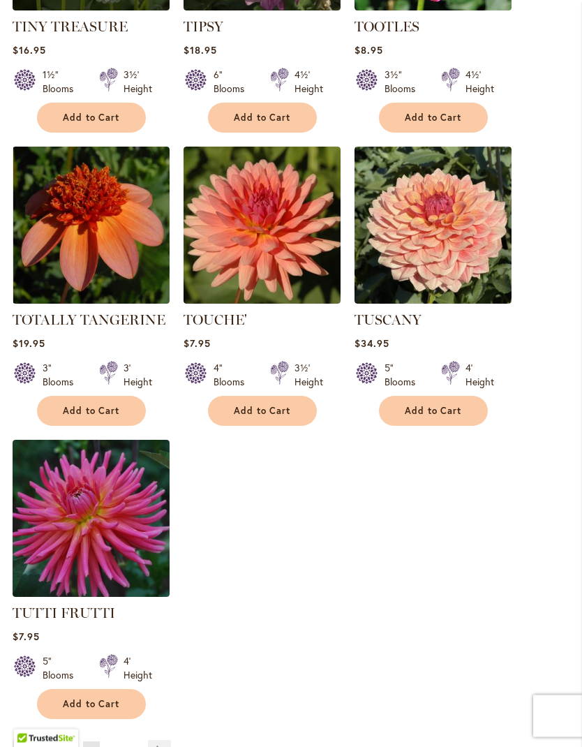
click at [110, 746] on span "25" at bounding box center [113, 752] width 9 height 10
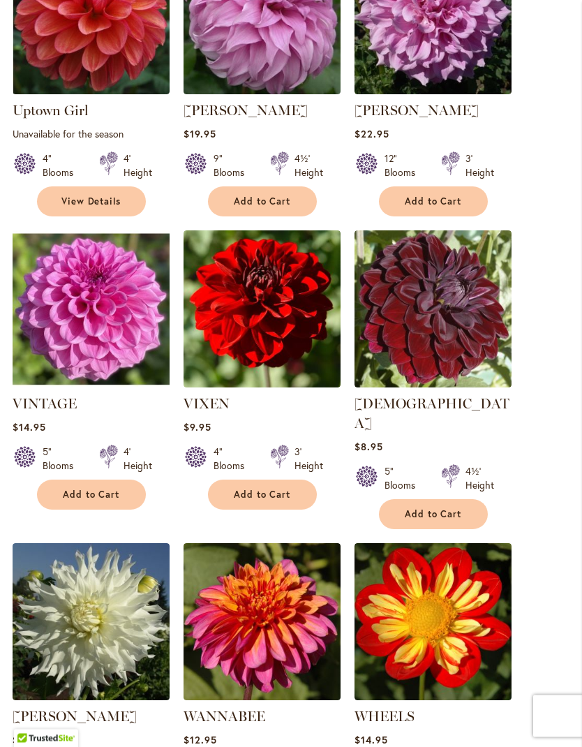
scroll to position [919, 0]
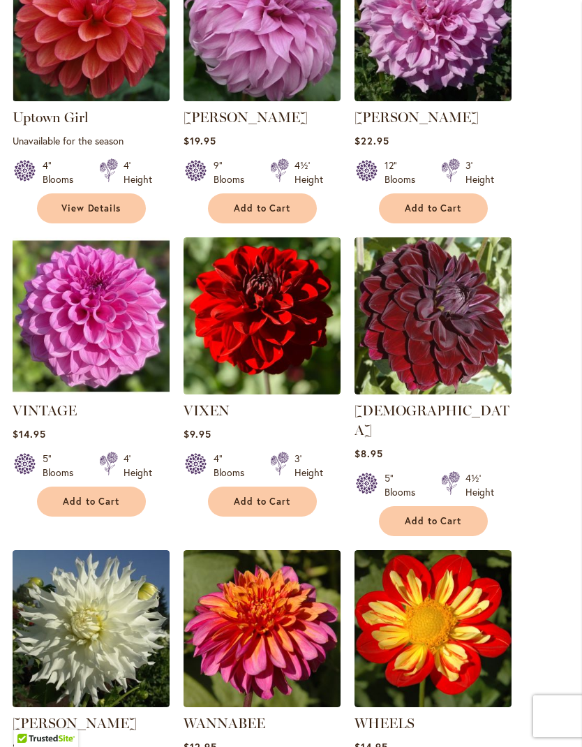
click at [278, 507] on span "Add to Cart" at bounding box center [262, 502] width 57 height 12
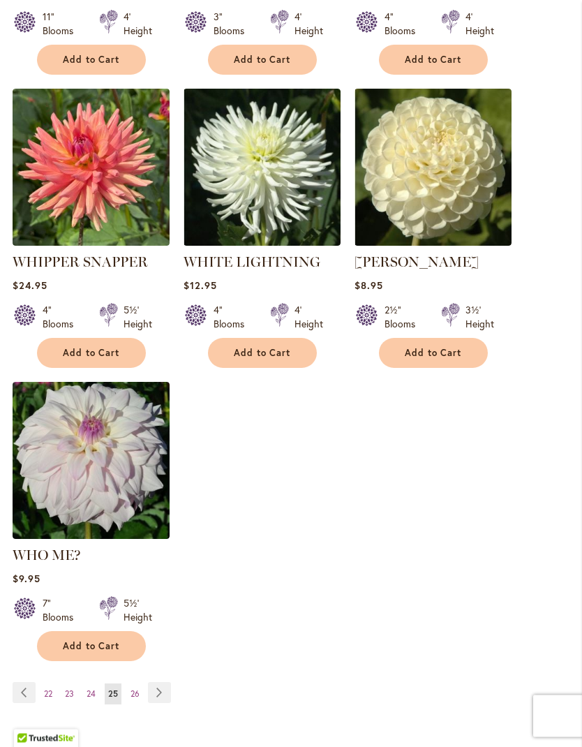
scroll to position [1722, 0]
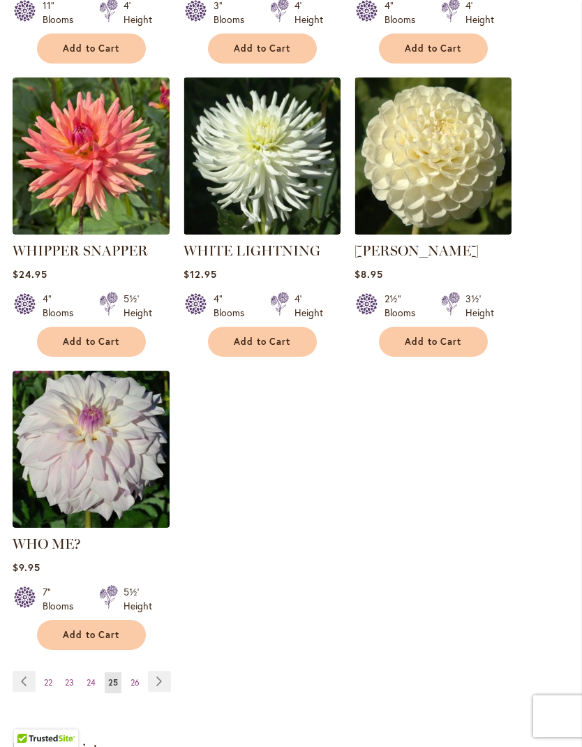
click at [133, 680] on span "26" at bounding box center [135, 682] width 9 height 10
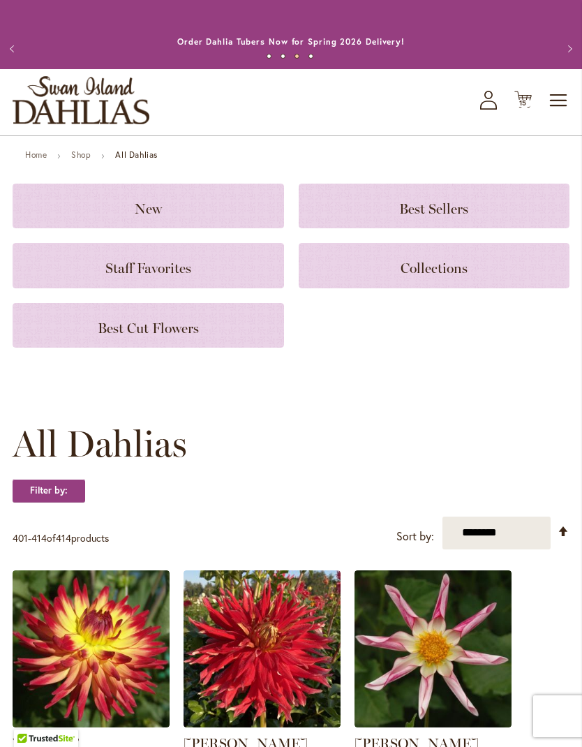
click at [518, 110] on span "Cart .cls-1 { fill: #231f20; }" at bounding box center [522, 100] width 17 height 19
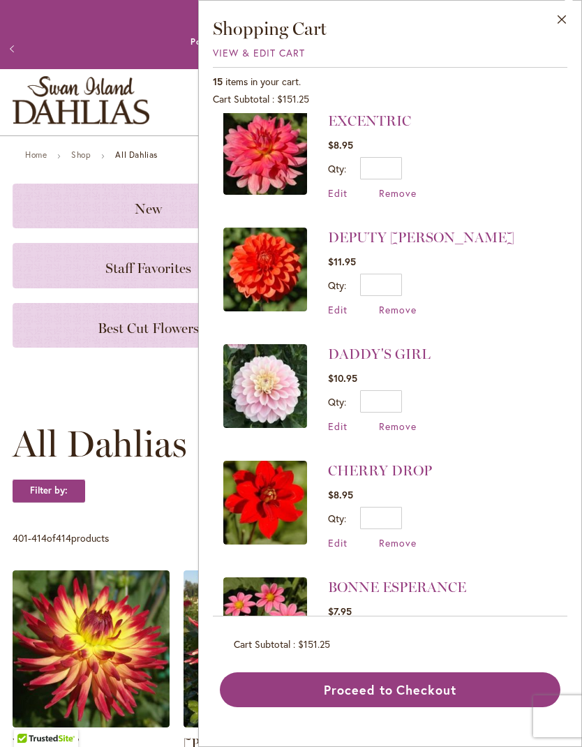
scroll to position [1197, 0]
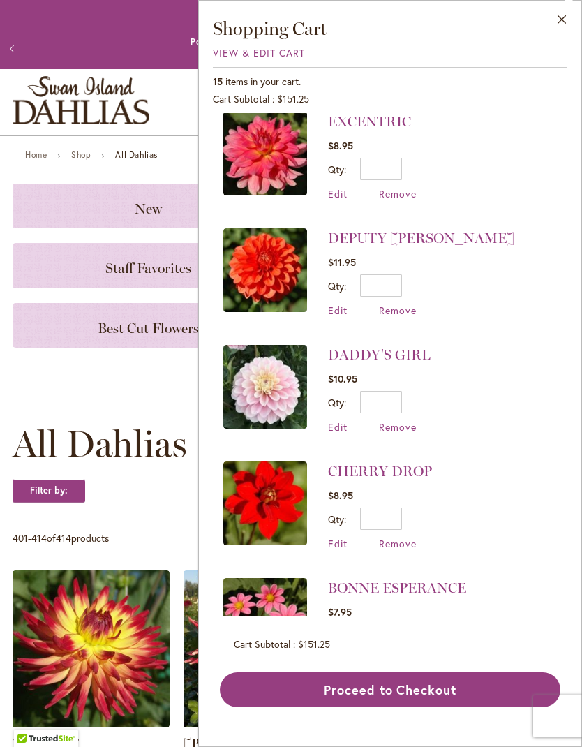
click at [392, 537] on span "Remove" at bounding box center [398, 543] width 38 height 13
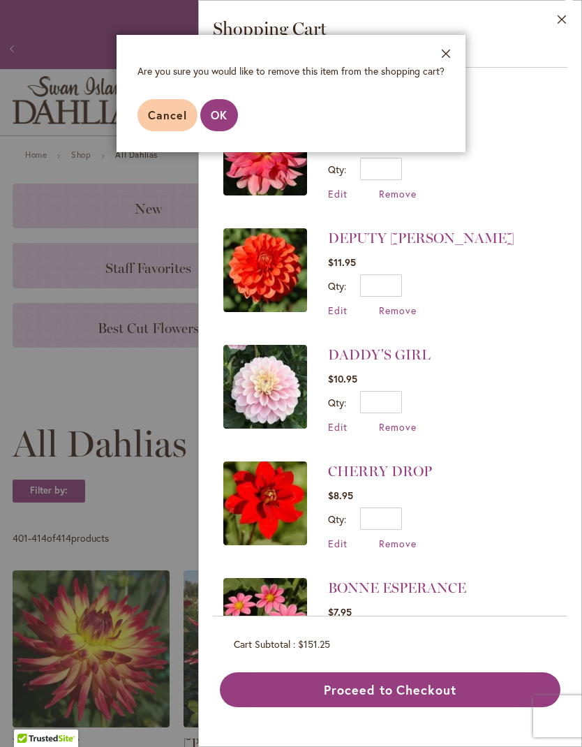
click at [230, 116] on button "OK" at bounding box center [219, 115] width 38 height 32
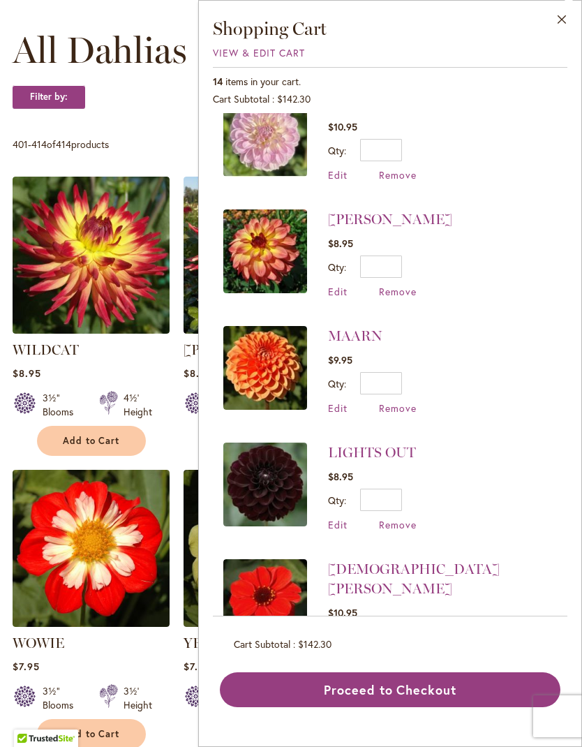
scroll to position [498, 0]
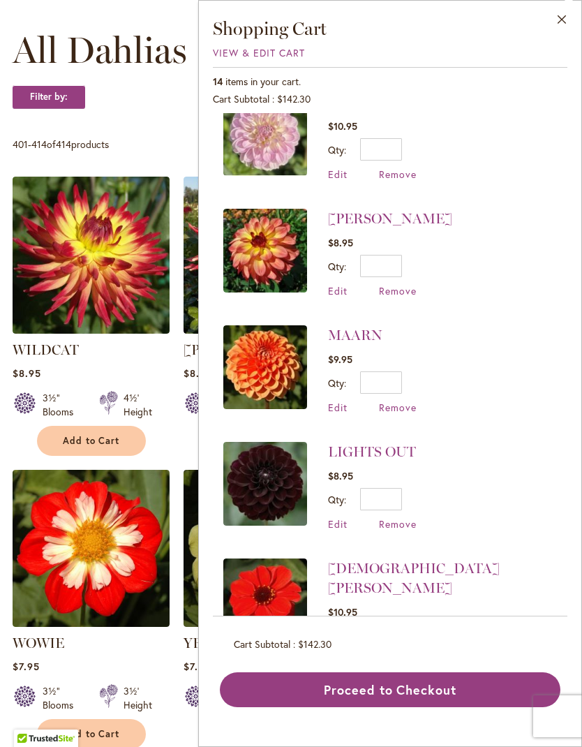
click at [396, 297] on span "Remove" at bounding box center [398, 290] width 38 height 13
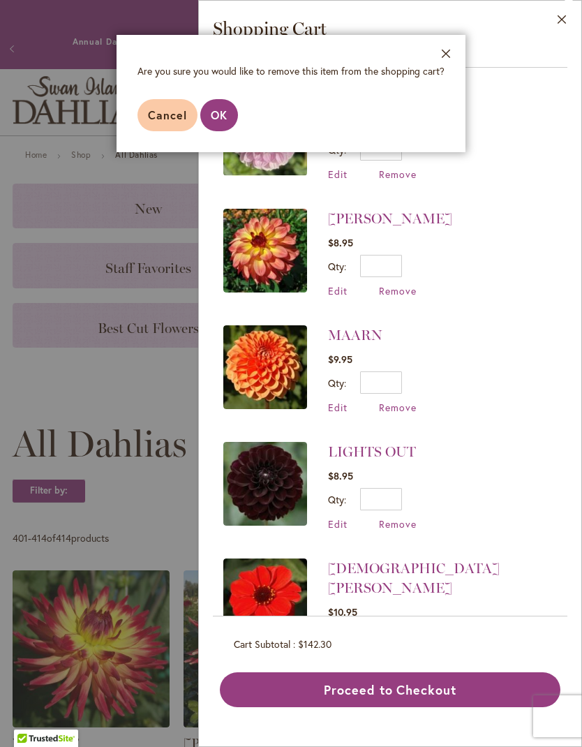
click at [236, 119] on button "OK" at bounding box center [219, 115] width 38 height 32
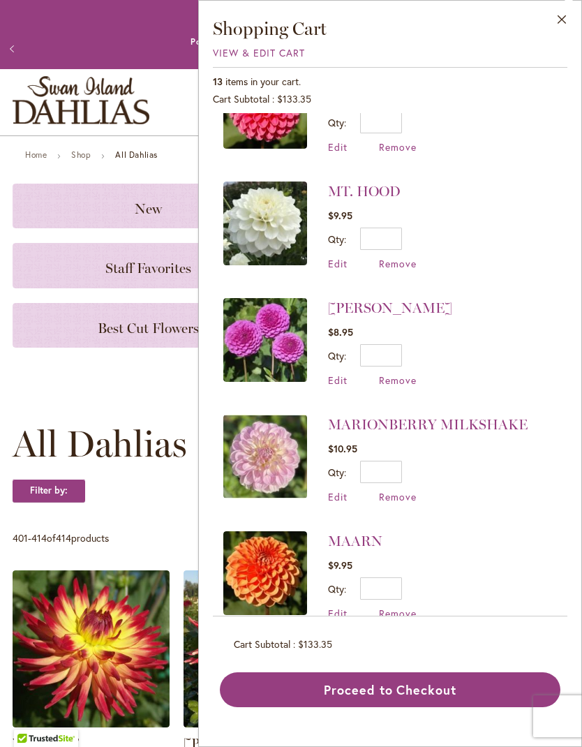
scroll to position [183, 0]
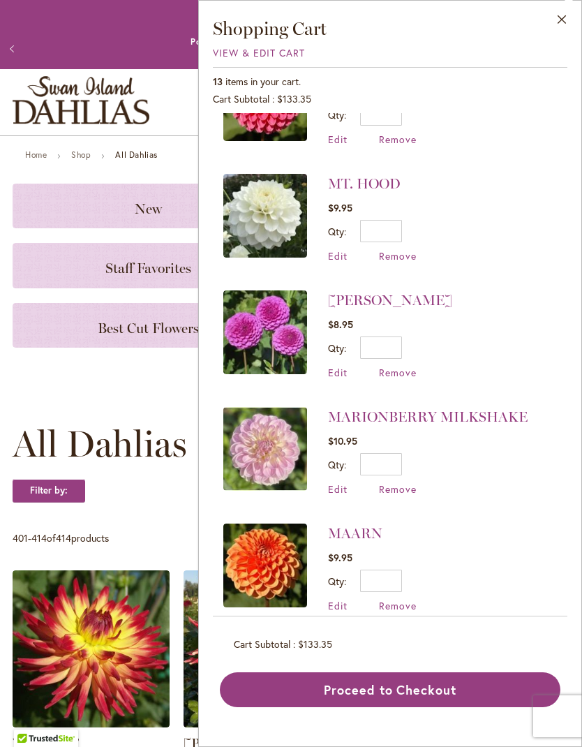
click at [436, 707] on button "Proceed to Checkout" at bounding box center [390, 689] width 341 height 35
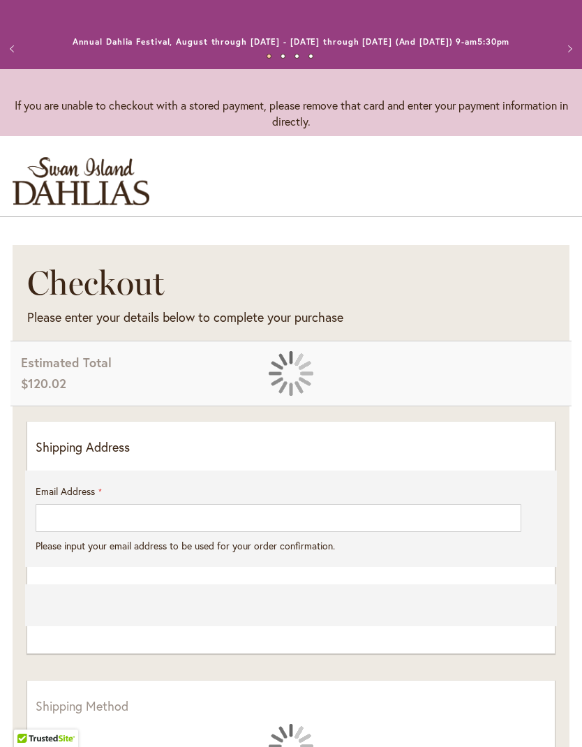
select select "**"
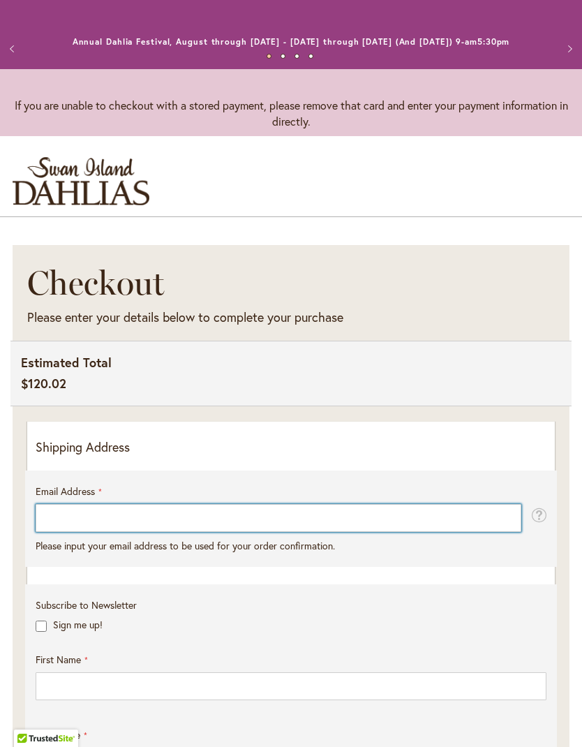
click at [378, 529] on input "Email Address" at bounding box center [279, 518] width 486 height 28
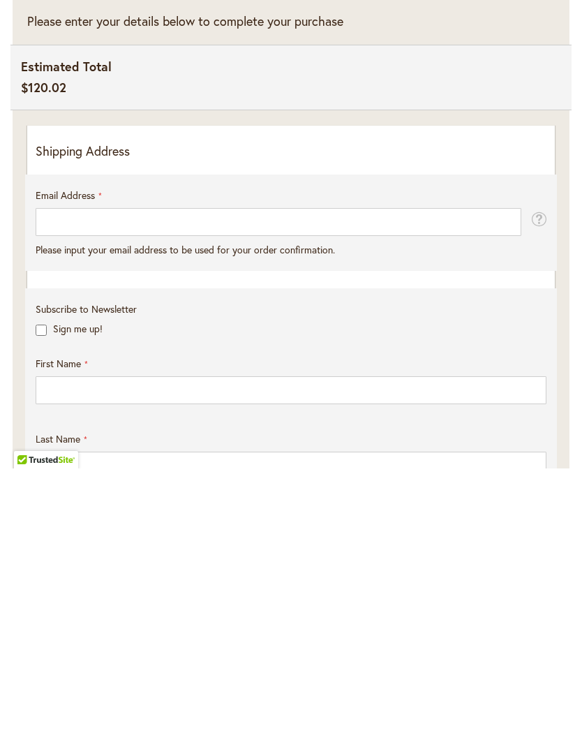
type input "**********"
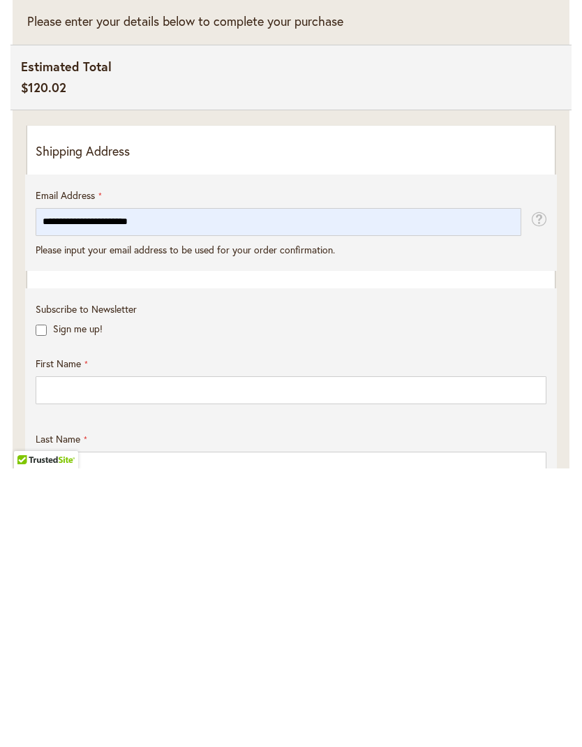
scroll to position [296, 0]
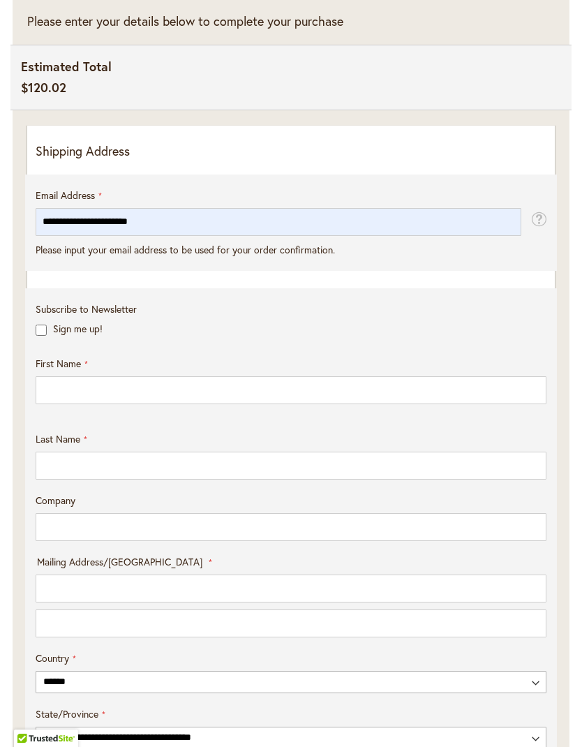
click at [215, 403] on input "First Name" at bounding box center [291, 390] width 511 height 28
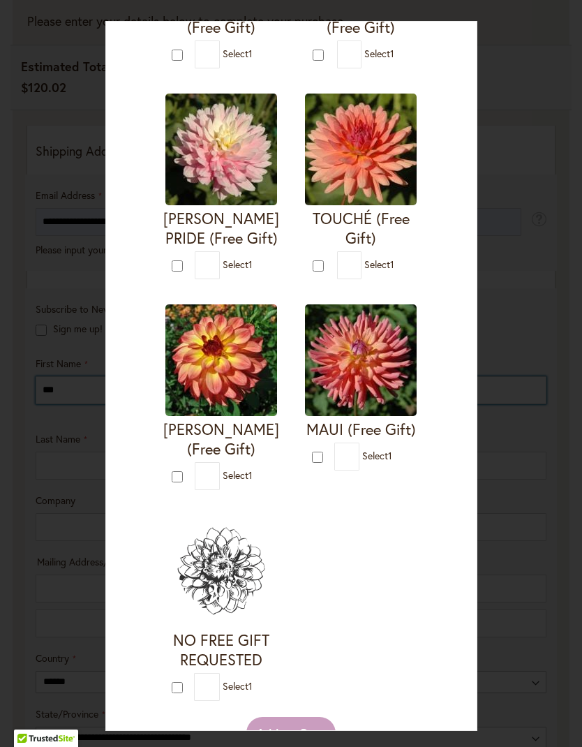
scroll to position [1297, 0]
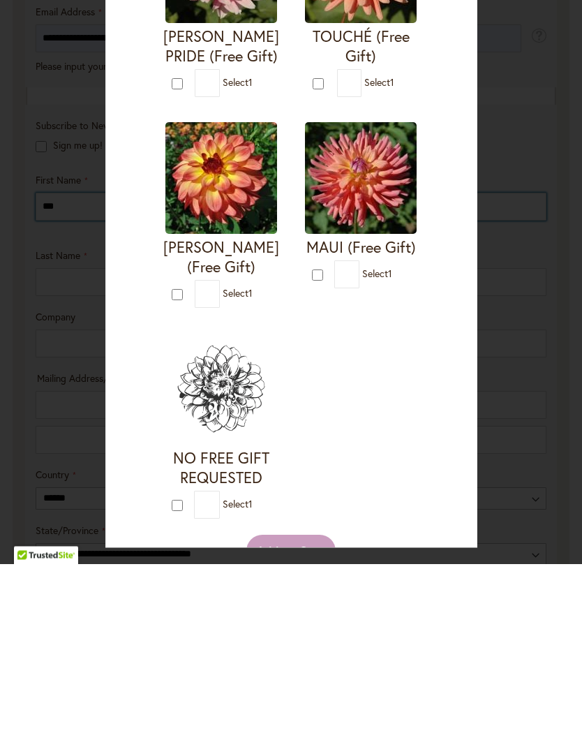
type input "***"
type input "*"
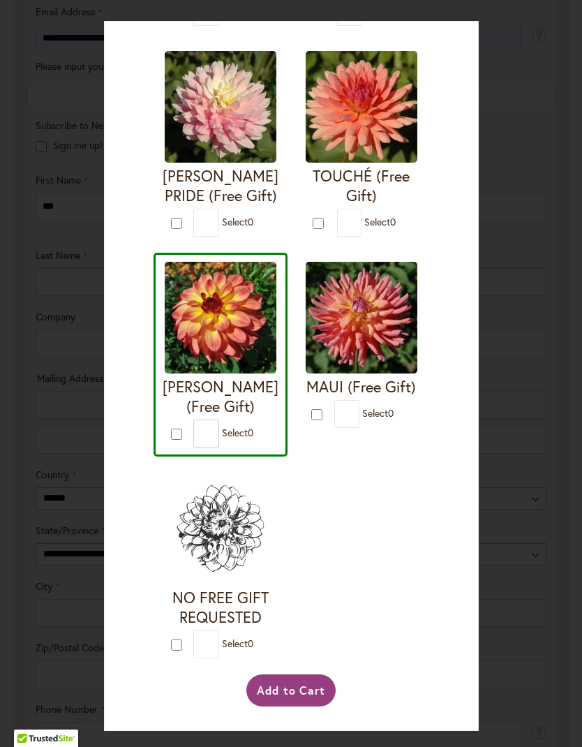
scroll to position [2939, 0]
click at [302, 706] on button "Add to Cart" at bounding box center [291, 690] width 90 height 32
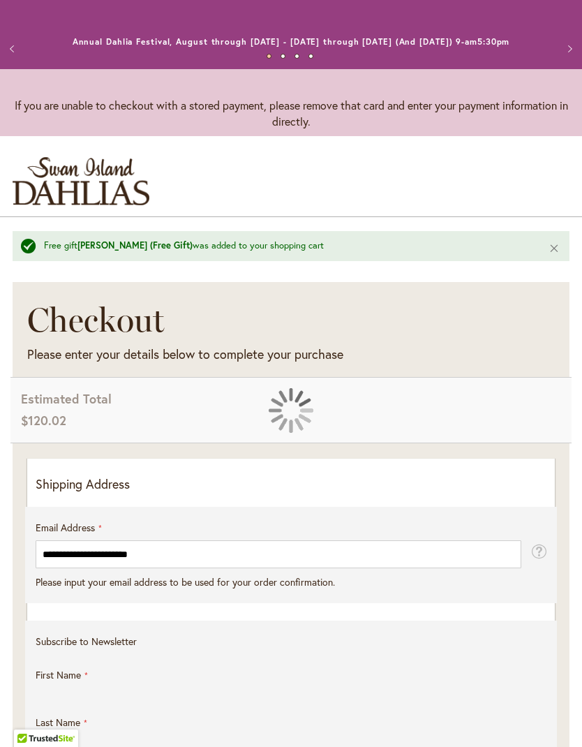
select select "**"
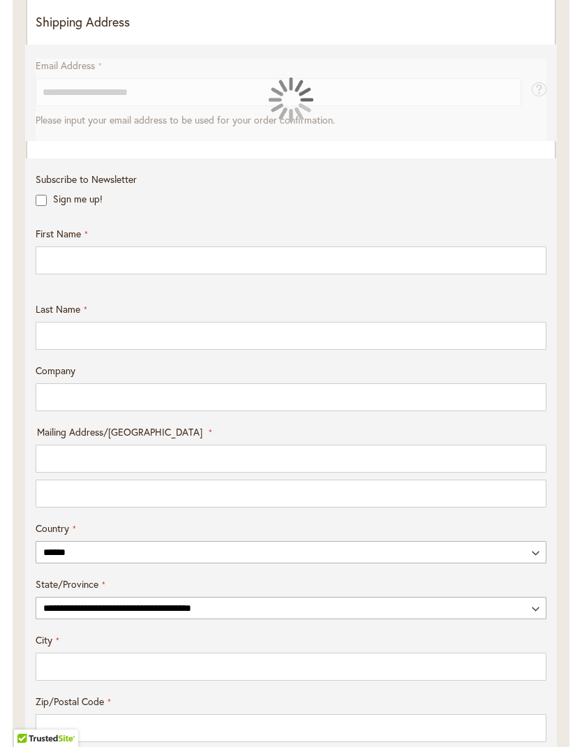
scroll to position [461, 0]
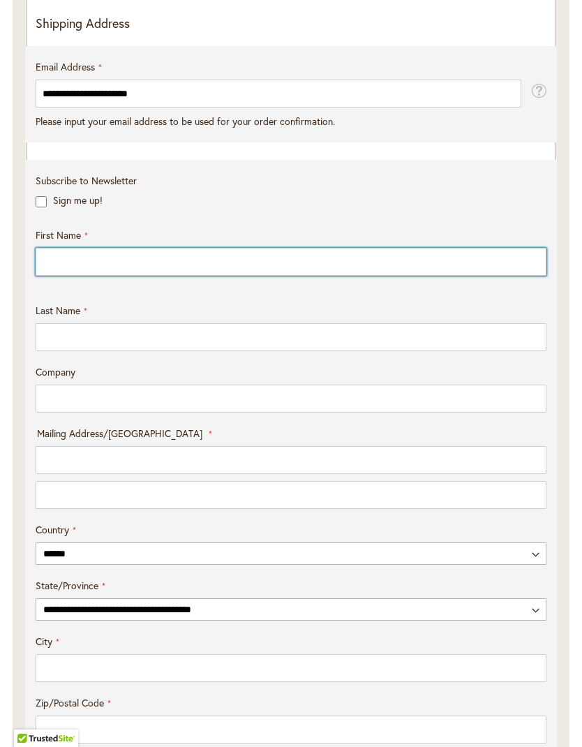
click at [135, 269] on input "First Name" at bounding box center [291, 262] width 511 height 28
type input "*****"
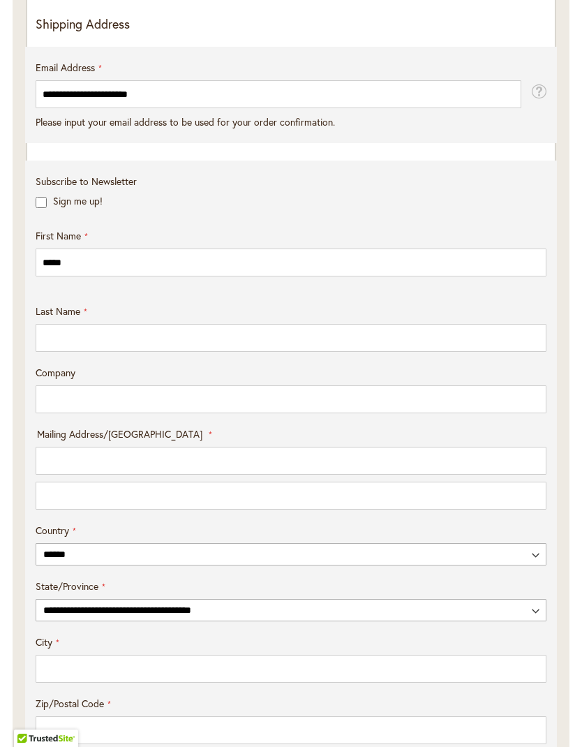
click at [199, 352] on input "Last Name" at bounding box center [291, 338] width 511 height 28
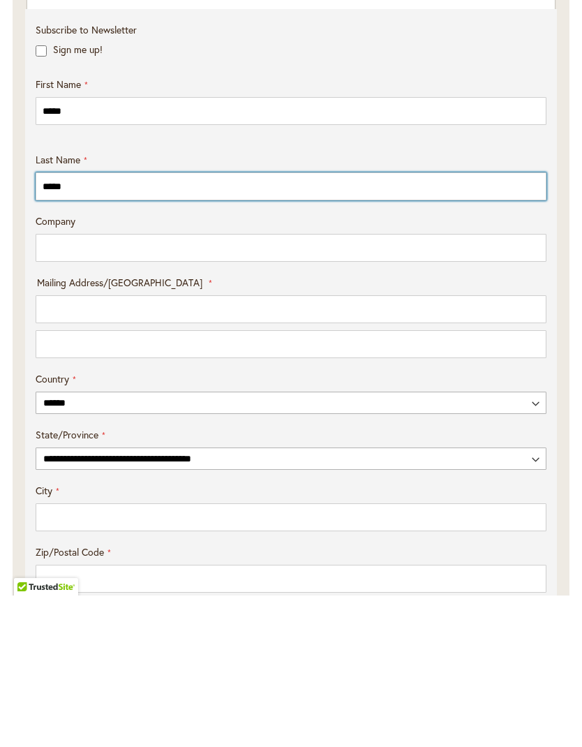
type input "*****"
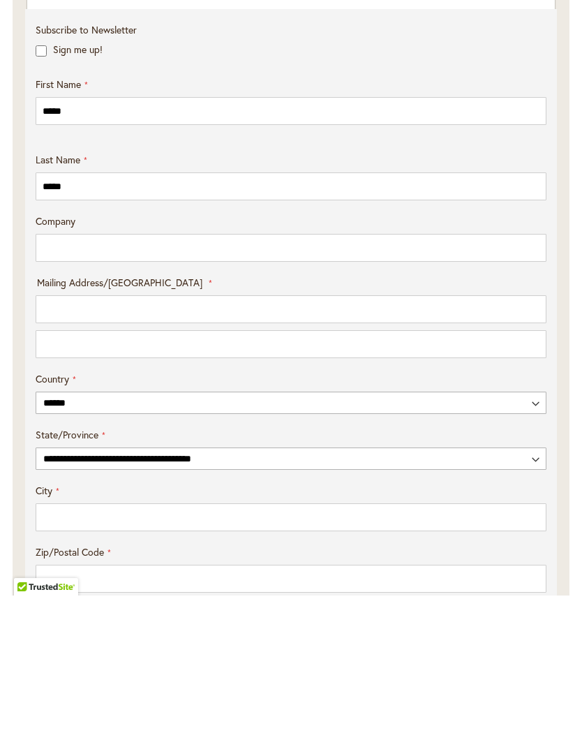
click at [248, 447] on input "Mailing Address/PO BOX: Line 1" at bounding box center [291, 461] width 511 height 28
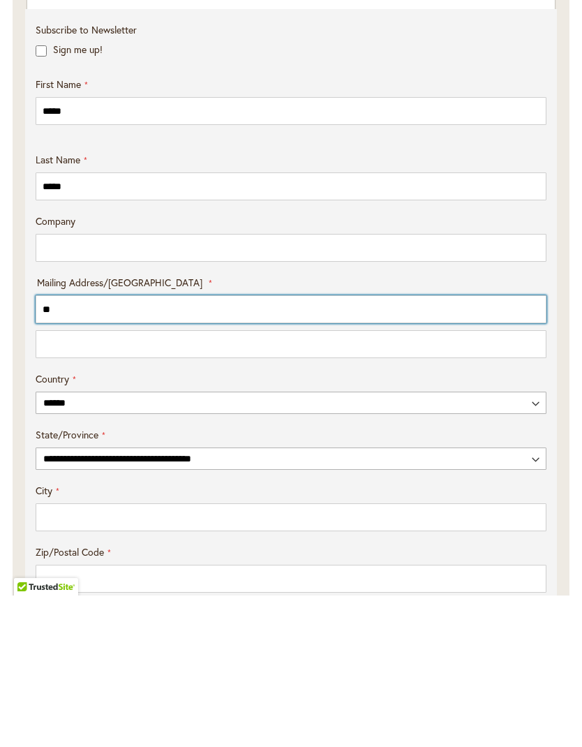
type input "**********"
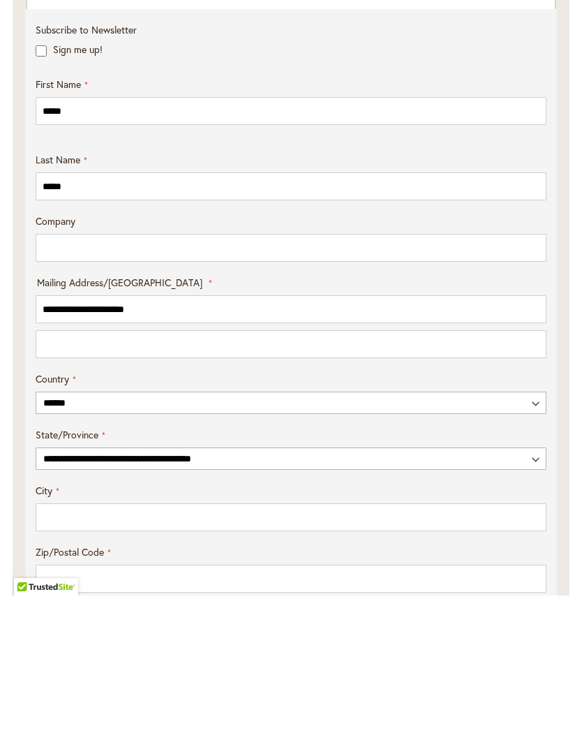
scroll to position [612, 0]
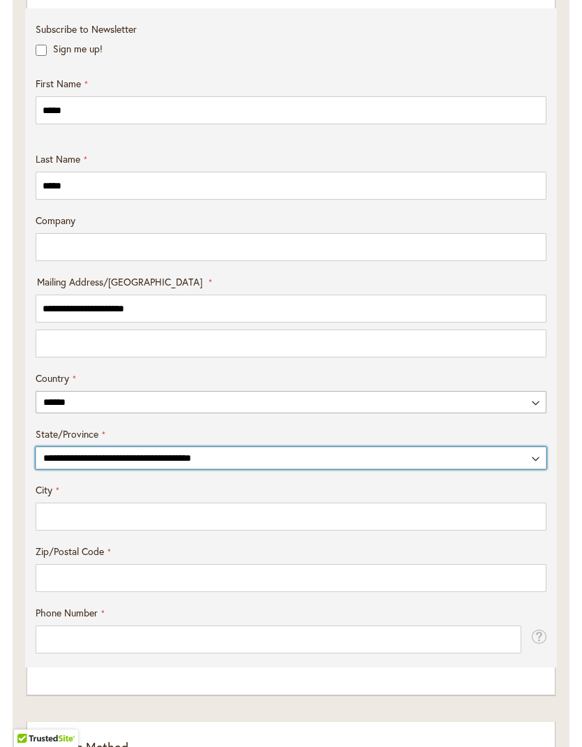
click at [209, 469] on select "**********" at bounding box center [291, 458] width 511 height 22
select select "**"
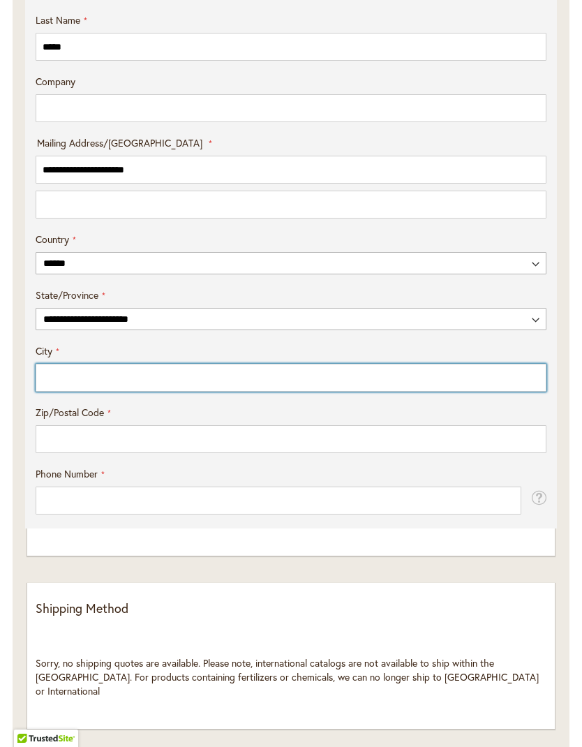
click at [224, 392] on input "City" at bounding box center [291, 378] width 511 height 28
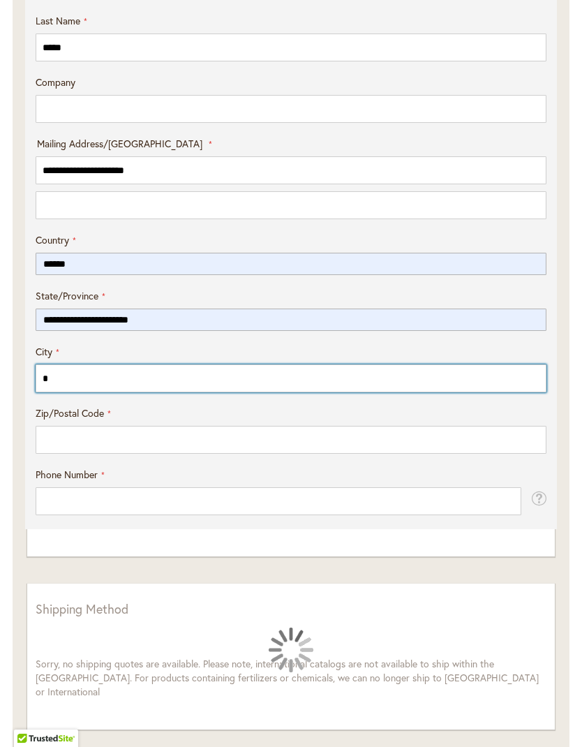
type input "**********"
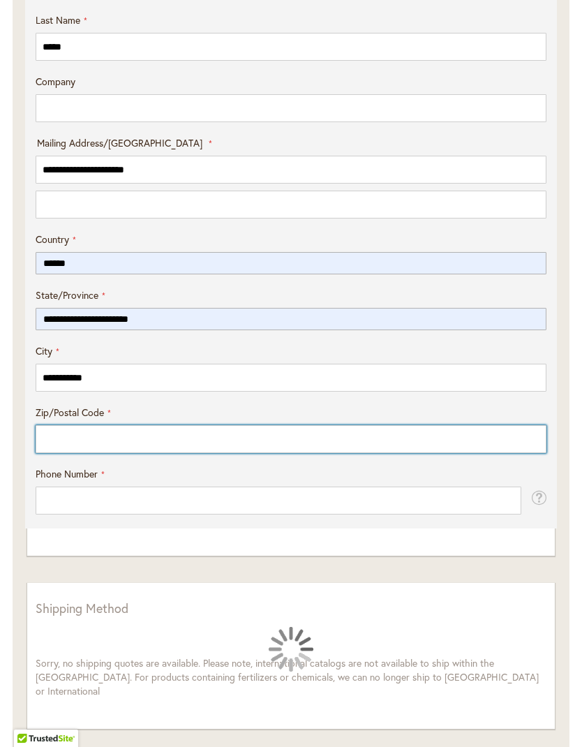
type input "*****"
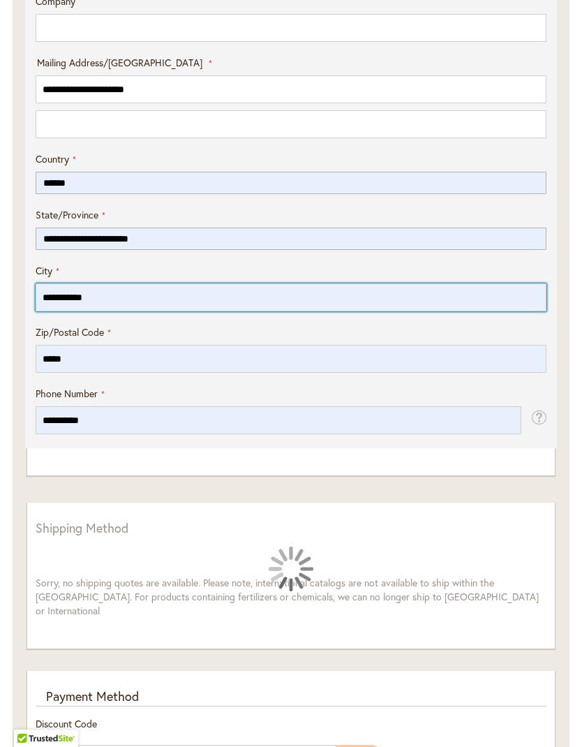
scroll to position [851, 0]
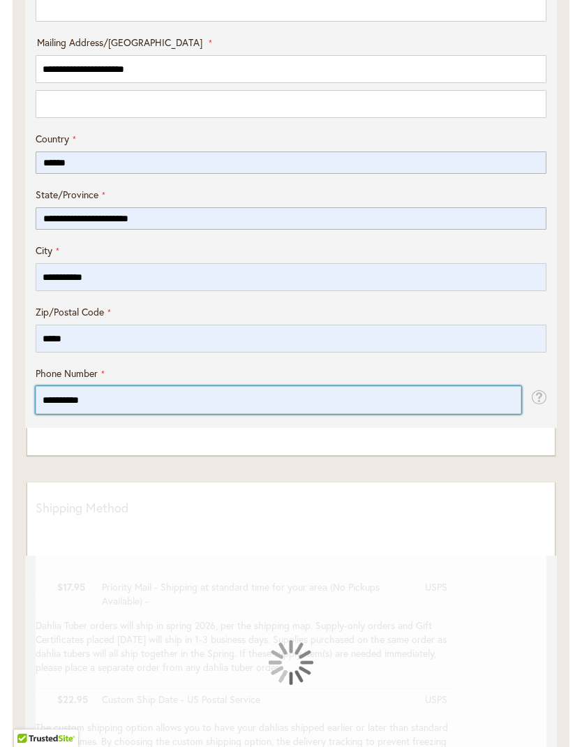
click at [197, 414] on input "**********" at bounding box center [279, 400] width 486 height 28
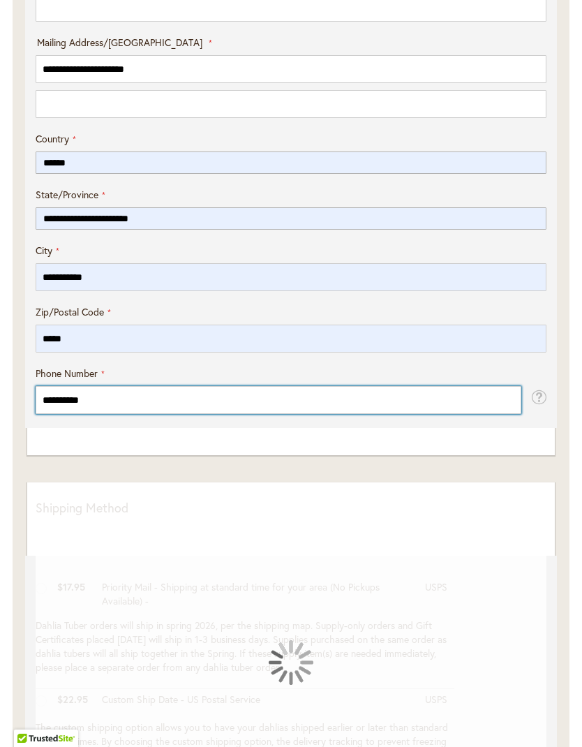
type input "**********"
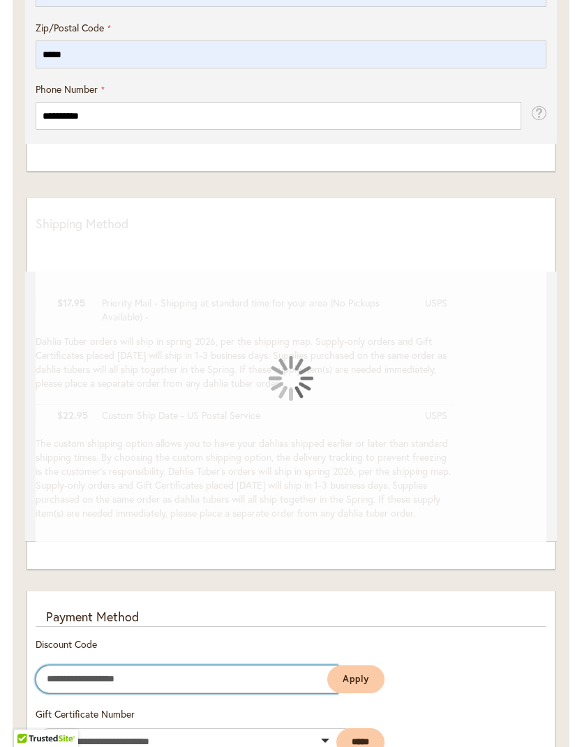
scroll to position [1134, 0]
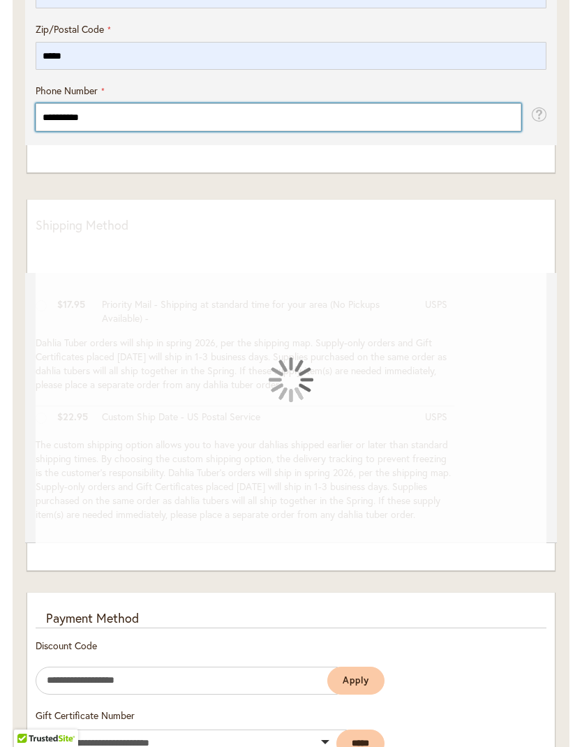
click at [220, 131] on input "**********" at bounding box center [279, 117] width 486 height 28
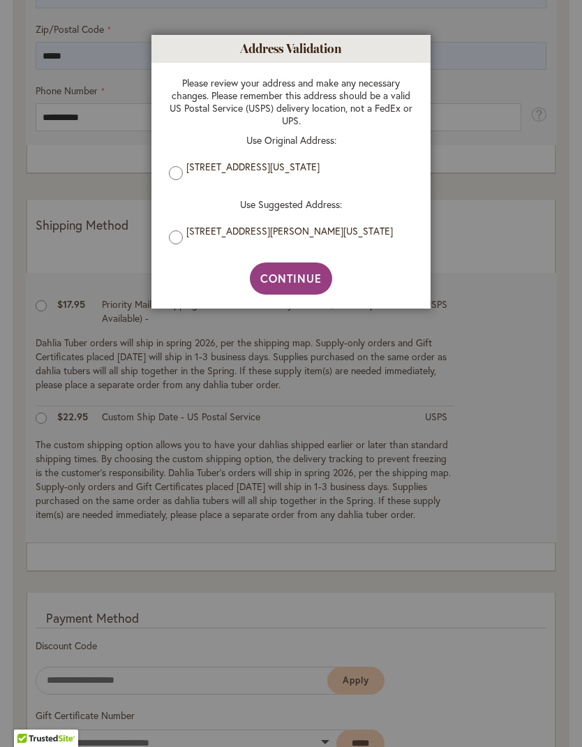
click at [302, 282] on span "Continue" at bounding box center [291, 278] width 62 height 15
type input "**********"
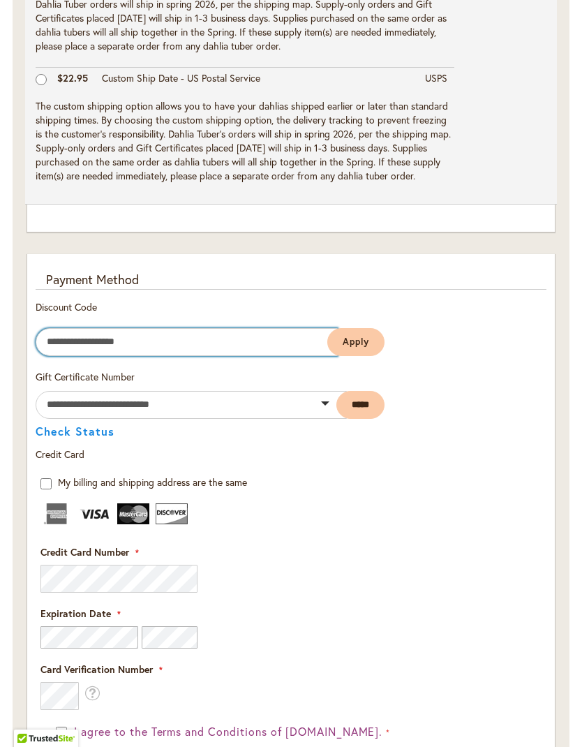
click at [225, 349] on input "Enter discount code" at bounding box center [187, 342] width 302 height 28
type input "********"
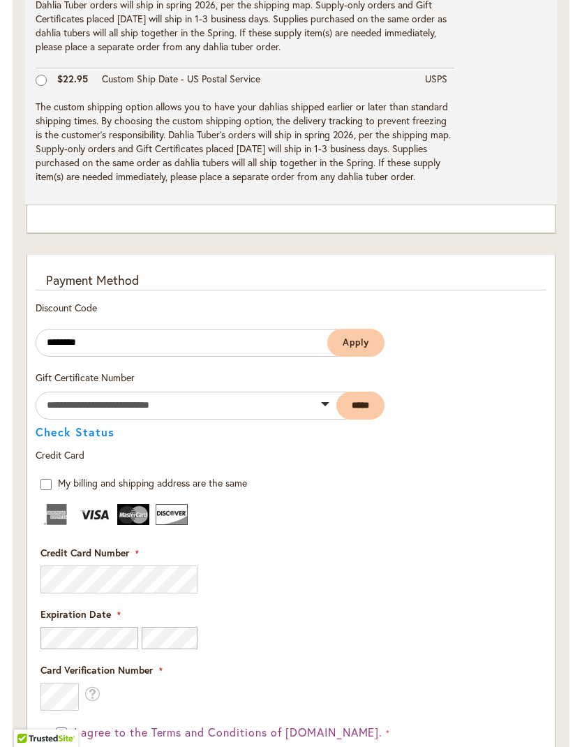
click at [355, 348] on span "Apply" at bounding box center [356, 342] width 27 height 12
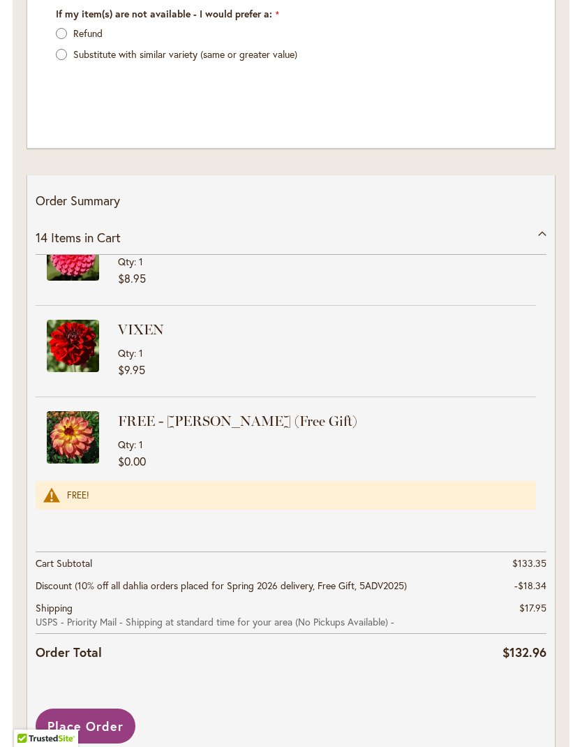
scroll to position [1043, 0]
click at [117, 743] on button "Place Order" at bounding box center [86, 725] width 100 height 35
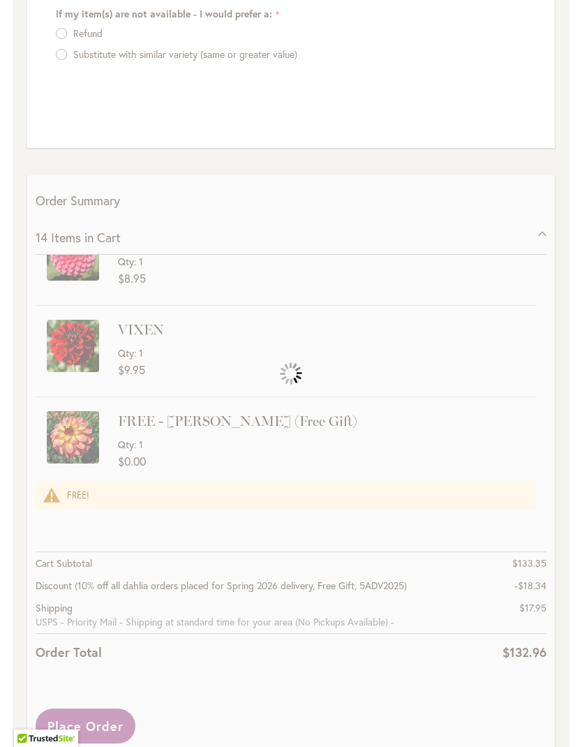
scroll to position [1836, 0]
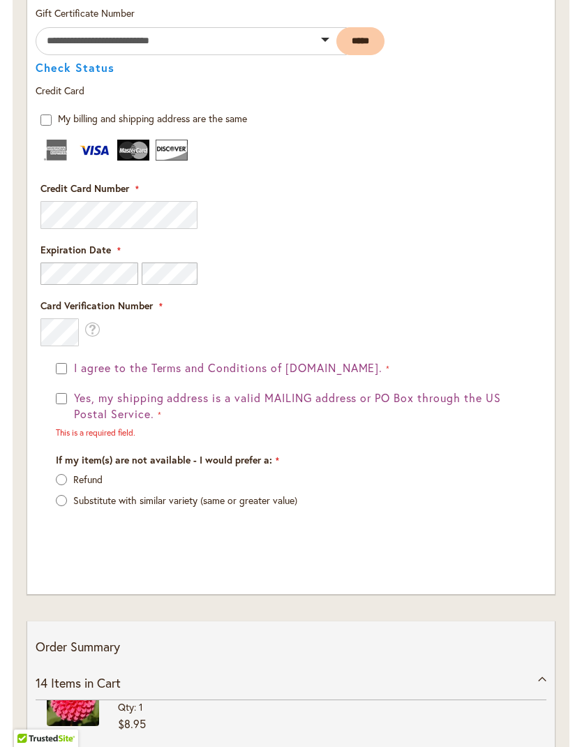
click at [54, 417] on div "I agree to the Terms and Conditions of [DOMAIN_NAME]. Yes, my shipping address …" at bounding box center [290, 454] width 501 height 189
click at [71, 413] on button "Yes, my shipping address is a valid MAILING address or PO Box through the US Po…" at bounding box center [298, 406] width 456 height 32
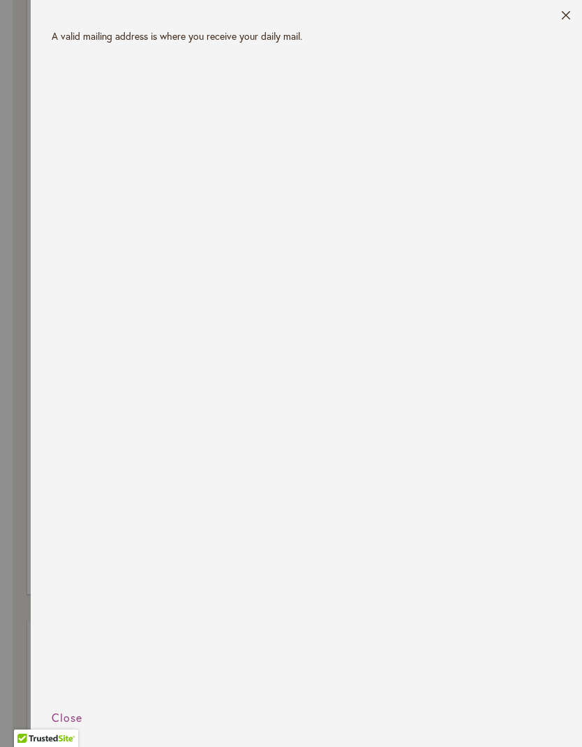
click at [551, 18] on header "Close" at bounding box center [306, 14] width 551 height 29
click at [558, 18] on header "Close" at bounding box center [306, 14] width 551 height 29
click at [563, 18] on button "Close" at bounding box center [566, 18] width 10 height 16
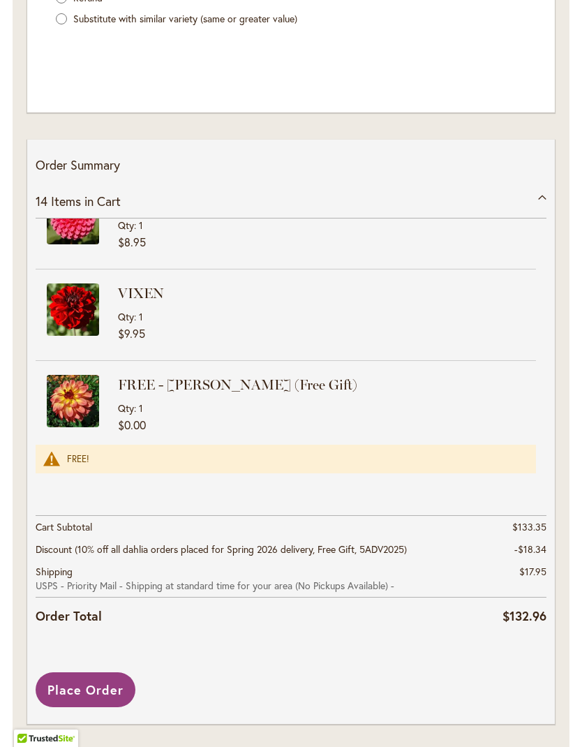
click at [94, 695] on span "Place Order" at bounding box center [85, 689] width 76 height 17
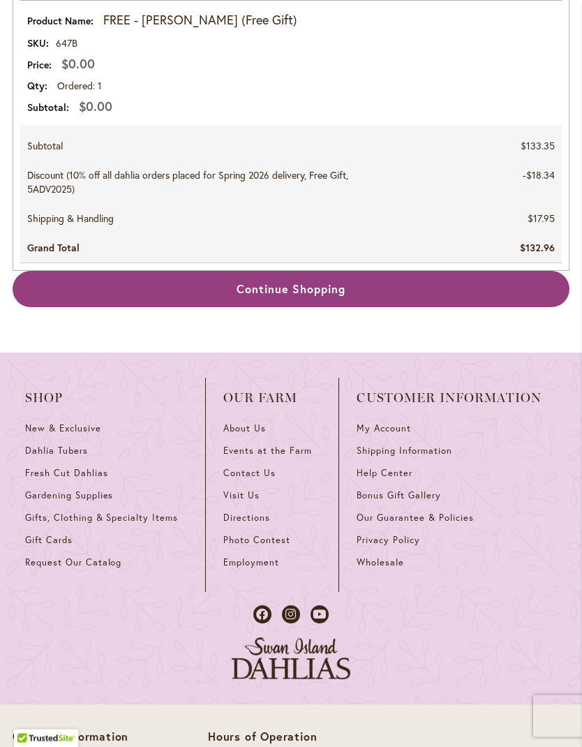
scroll to position [2515, 0]
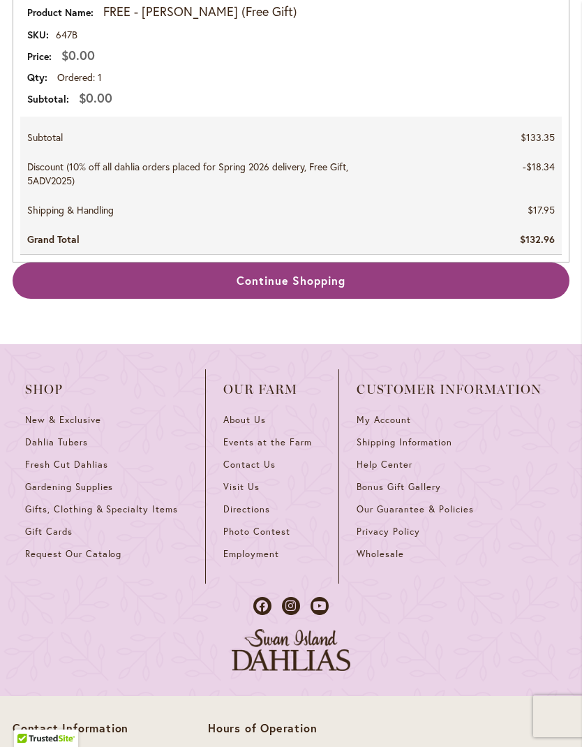
click at [380, 287] on link "Continue Shopping" at bounding box center [291, 280] width 557 height 37
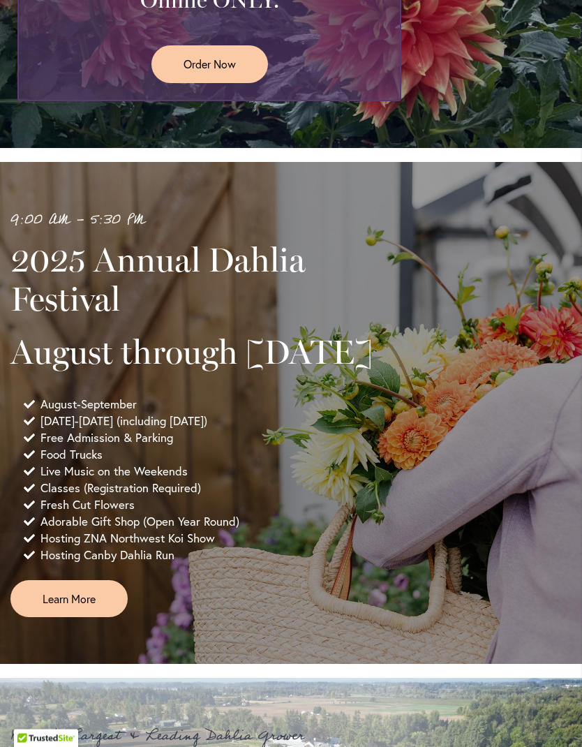
scroll to position [512, 0]
